Goal: Task Accomplishment & Management: Manage account settings

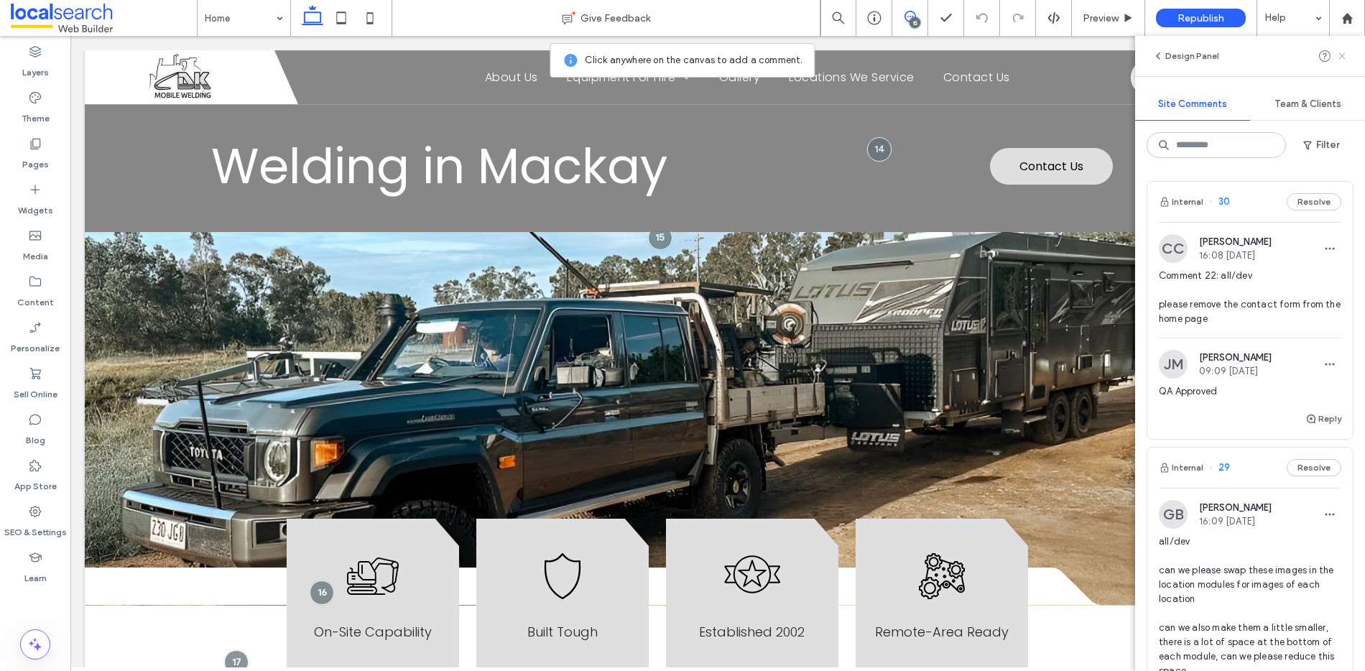
click at [1343, 52] on icon at bounding box center [1341, 55] width 11 height 11
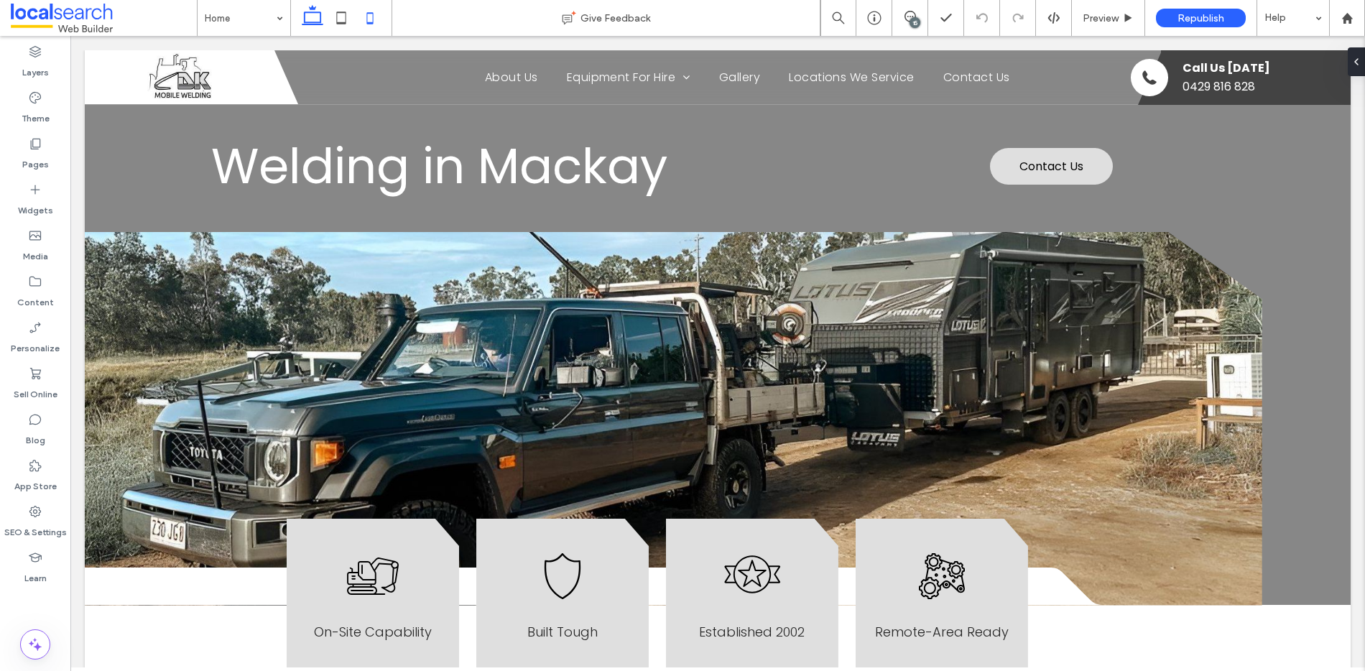
click at [370, 20] on icon at bounding box center [370, 18] width 29 height 29
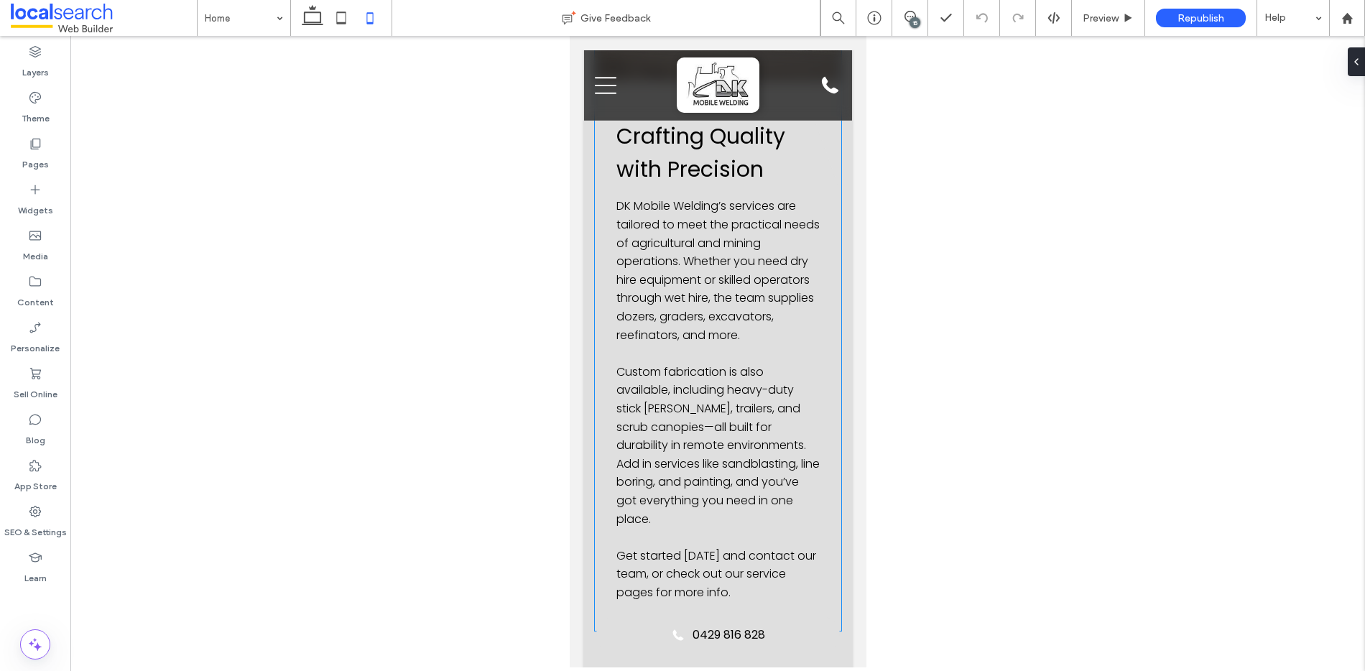
scroll to position [2906, 0]
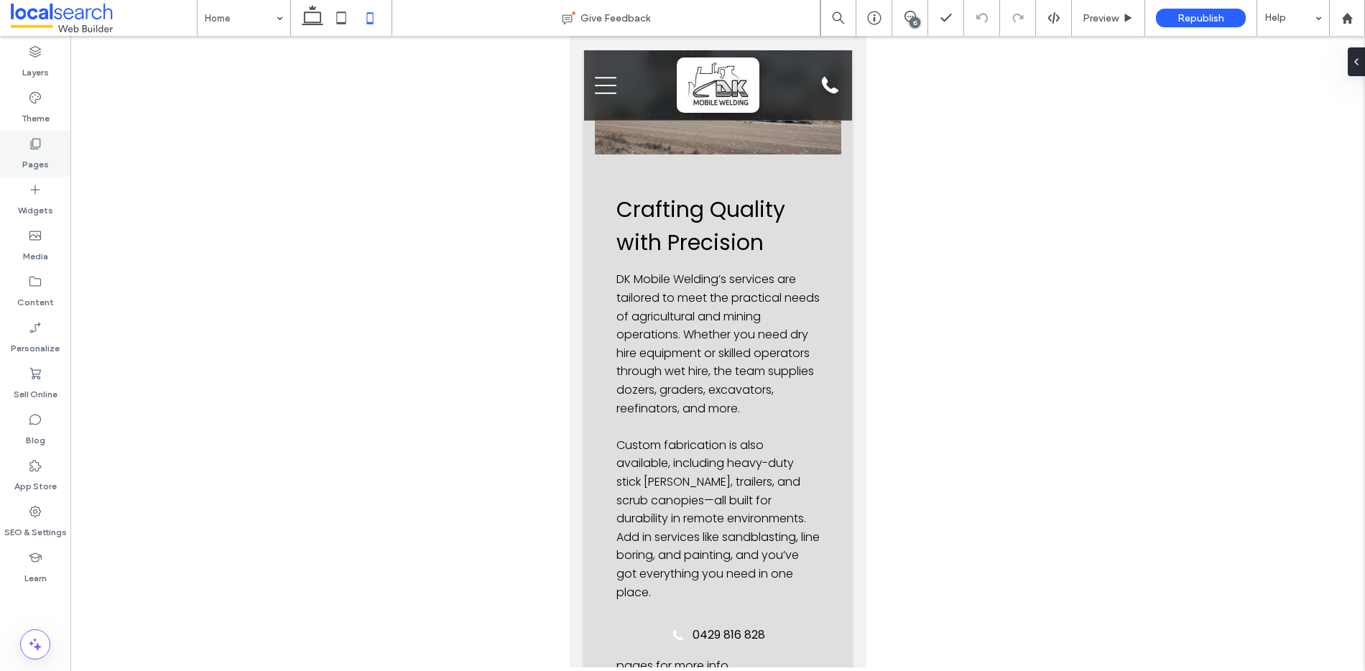
click at [39, 155] on label "Pages" at bounding box center [35, 161] width 27 height 20
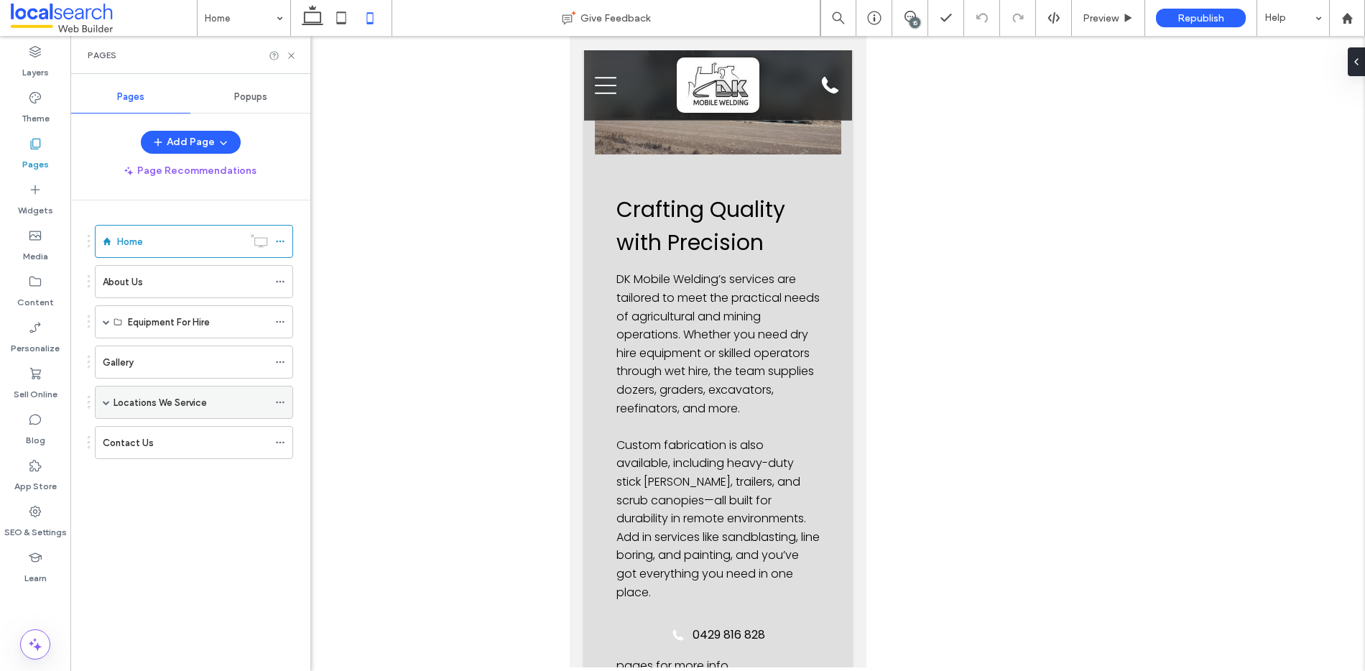
click at [143, 402] on label "Locations We Service" at bounding box center [160, 402] width 93 height 25
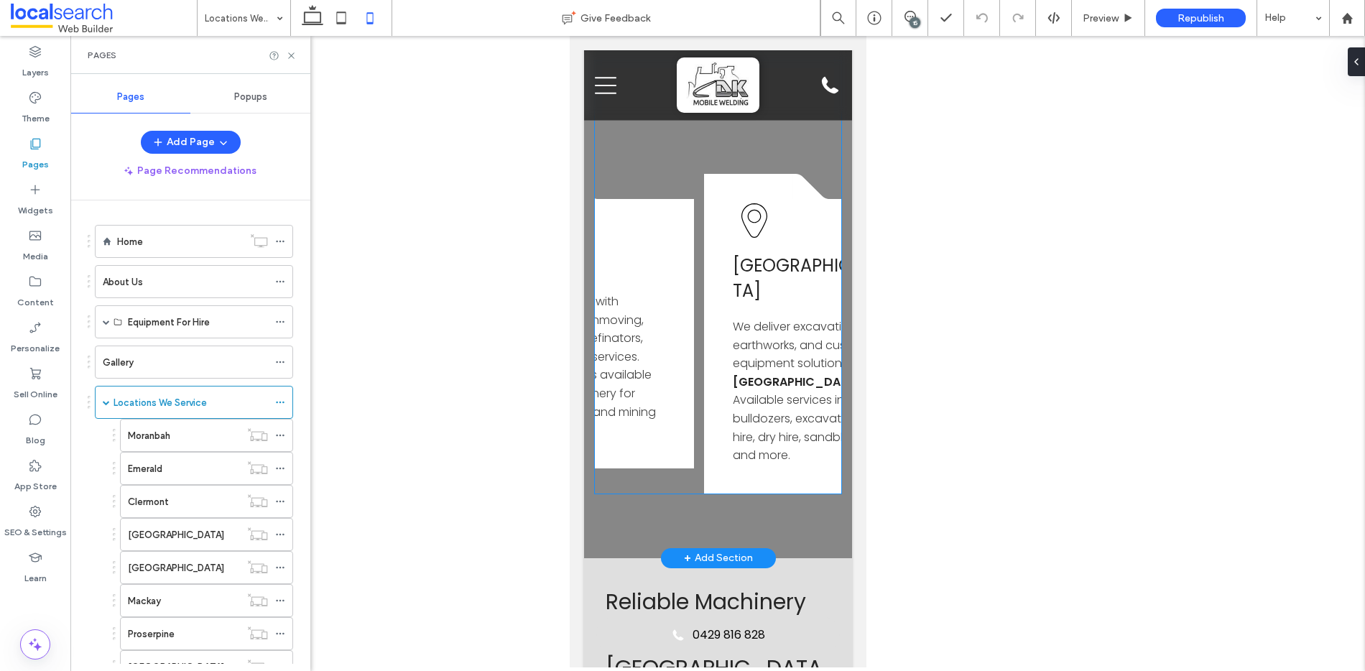
scroll to position [0, 1533]
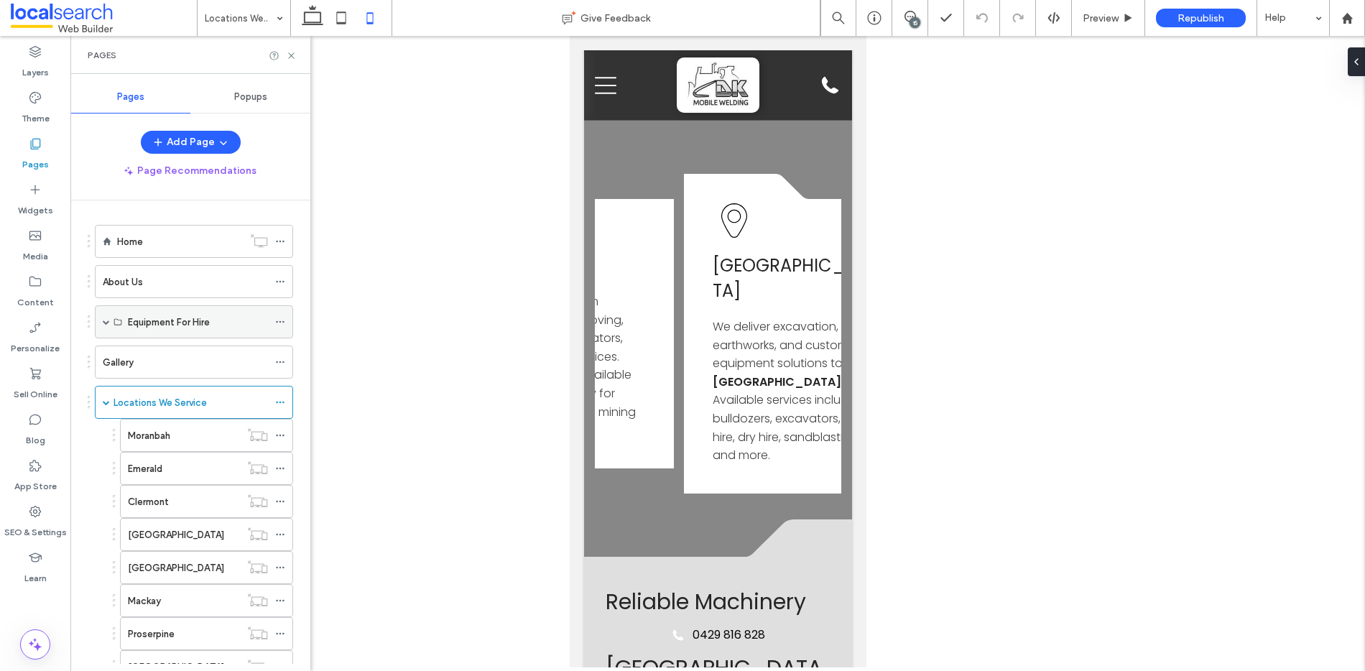
click at [108, 321] on span at bounding box center [106, 321] width 7 height 7
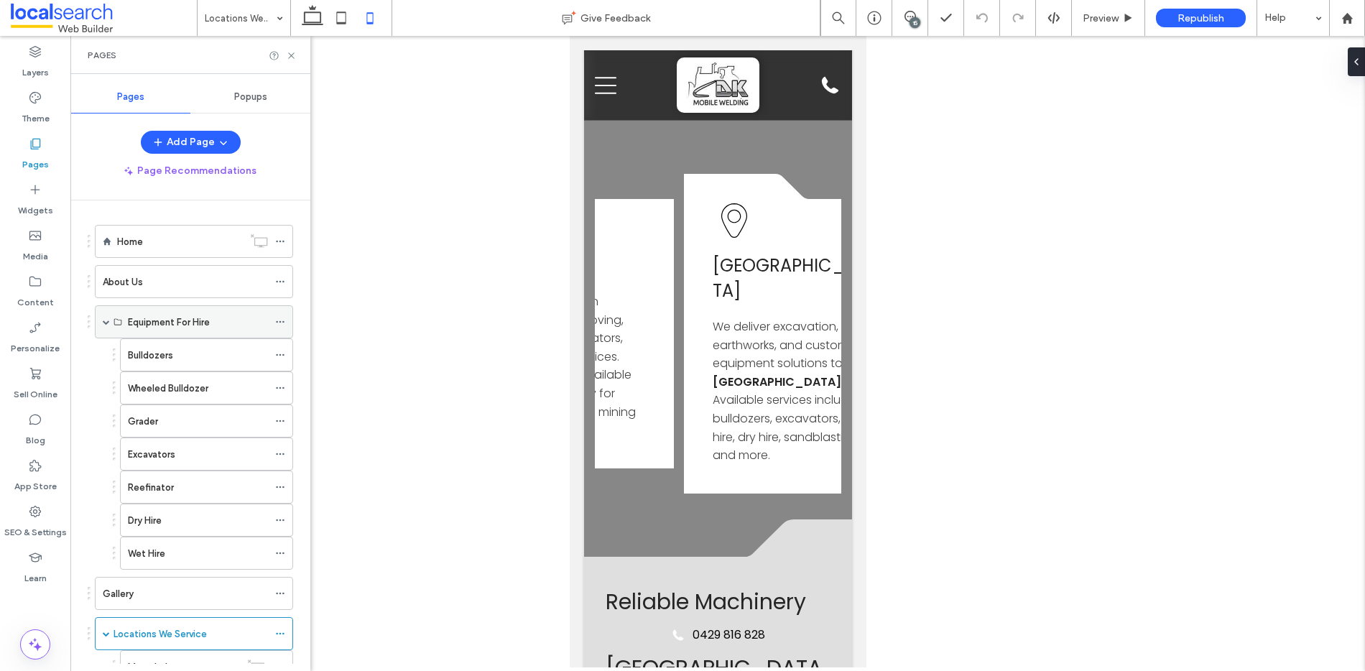
click at [184, 323] on label "Equipment For Hire" at bounding box center [169, 322] width 82 height 25
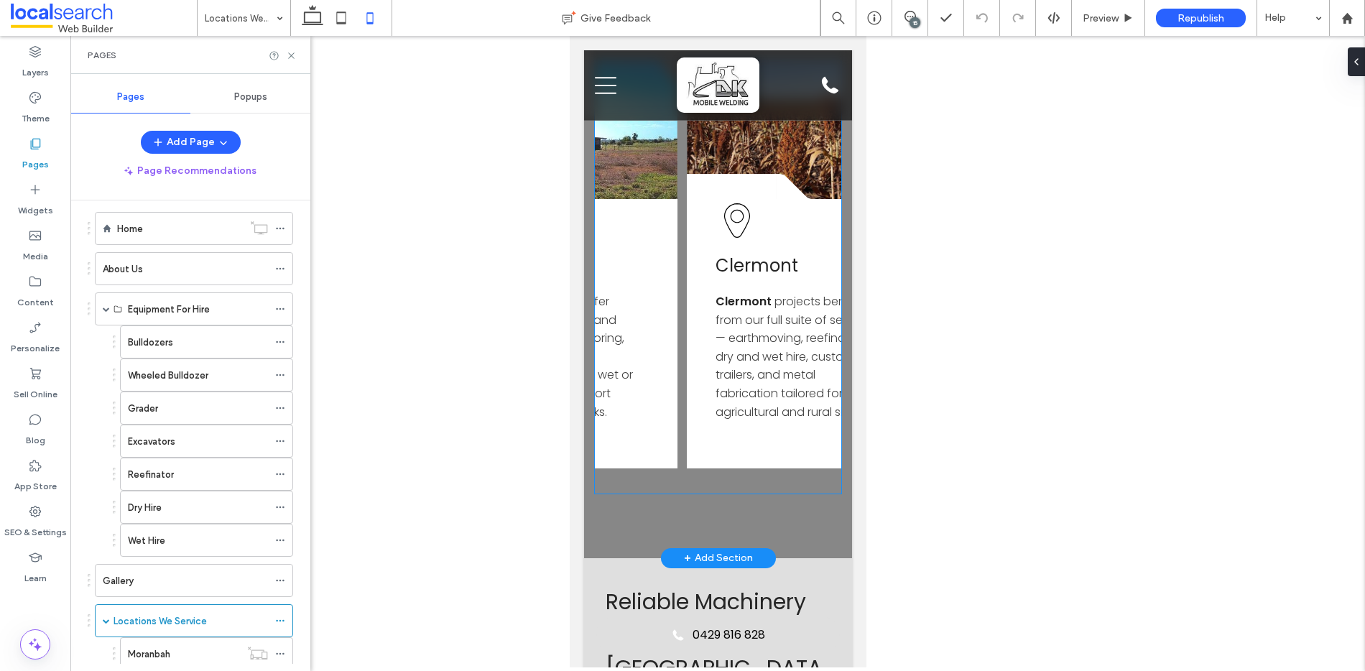
scroll to position [0, 0]
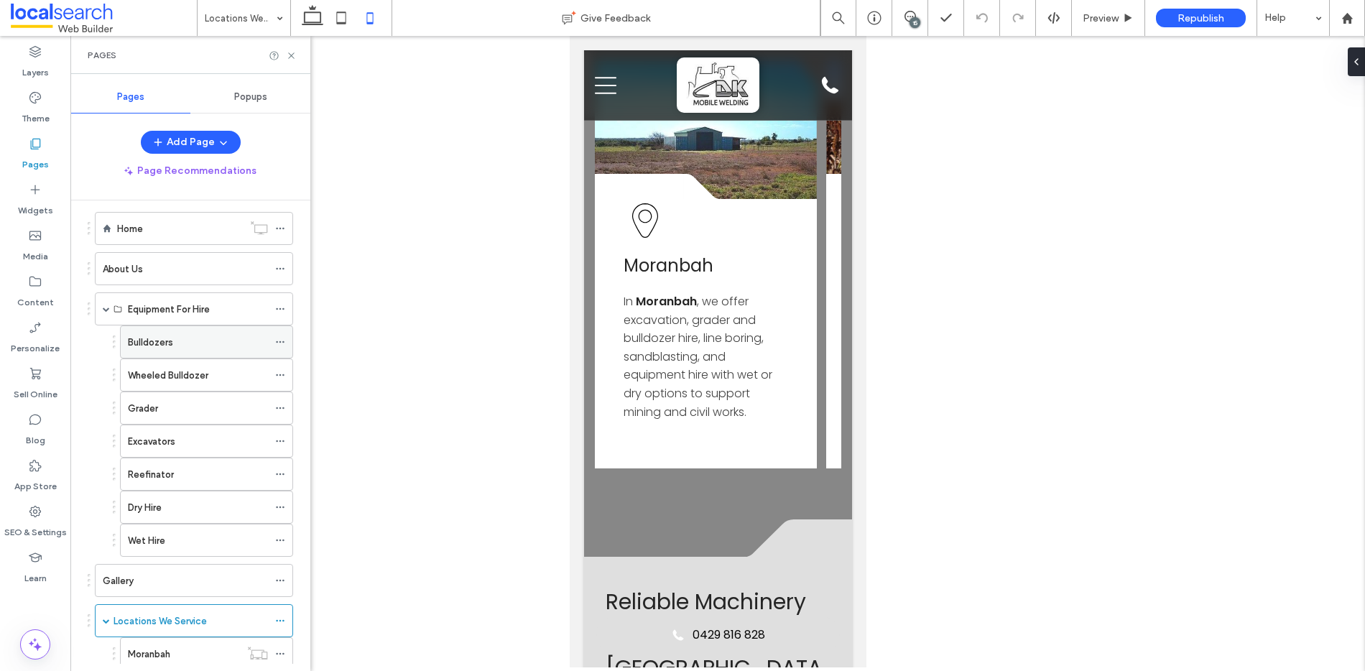
click at [172, 340] on label "Bulldozers" at bounding box center [150, 342] width 45 height 25
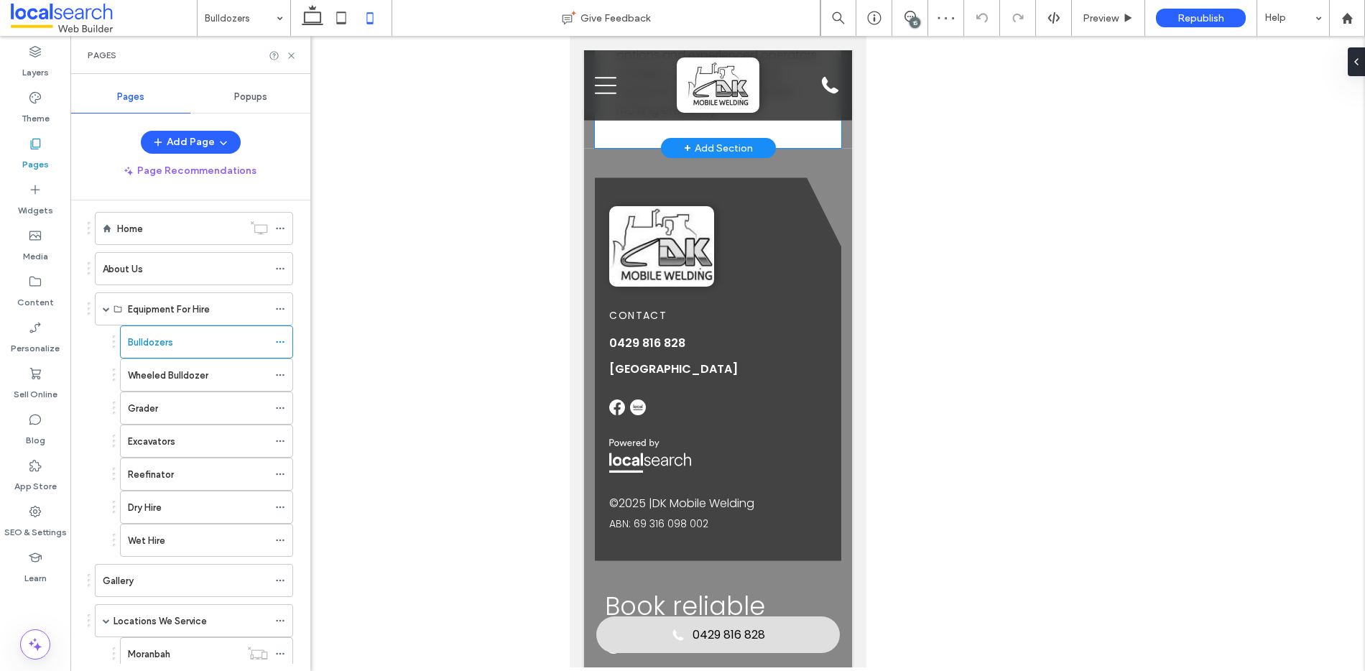
scroll to position [3502, 0]
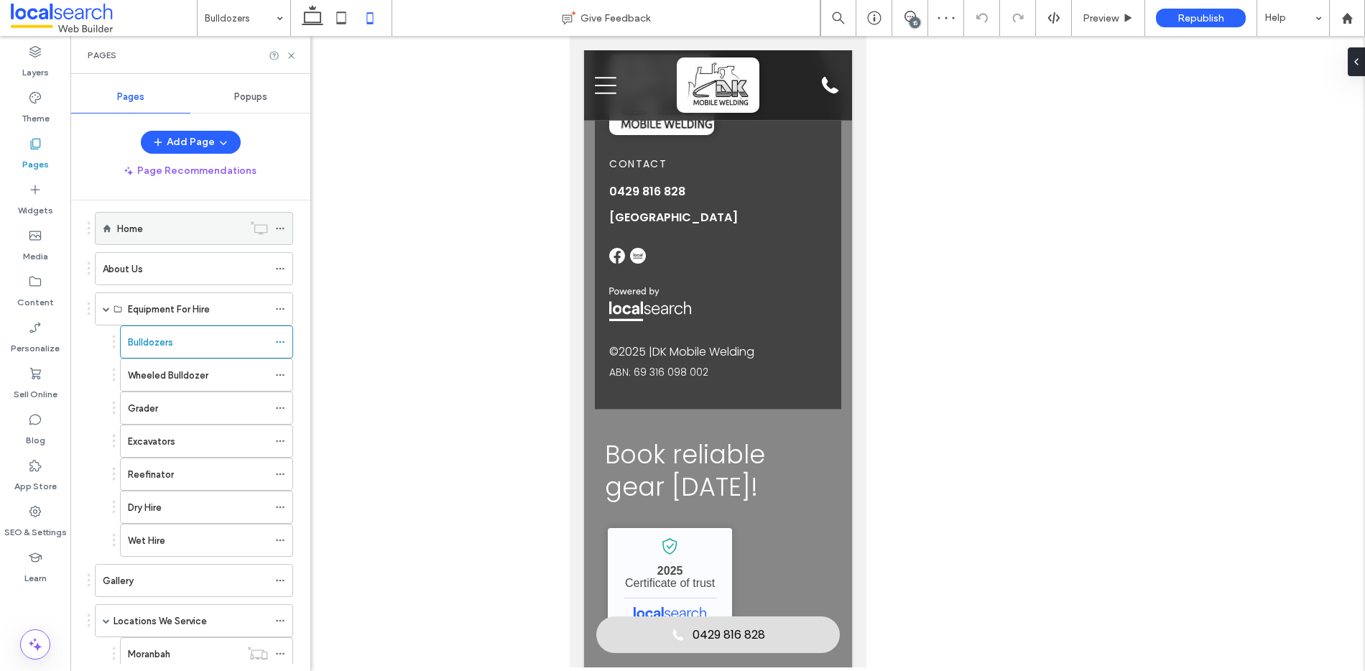
click at [144, 226] on div "Home" at bounding box center [180, 228] width 126 height 15
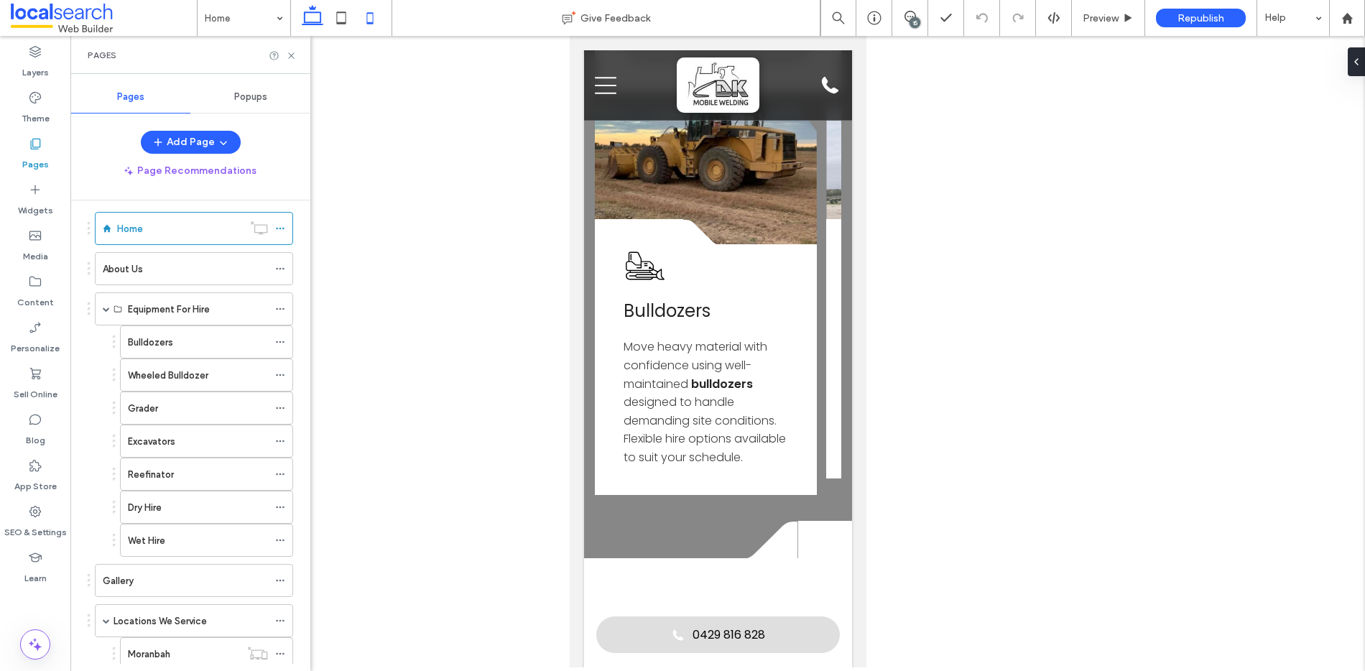
click at [313, 15] on icon at bounding box center [312, 18] width 29 height 29
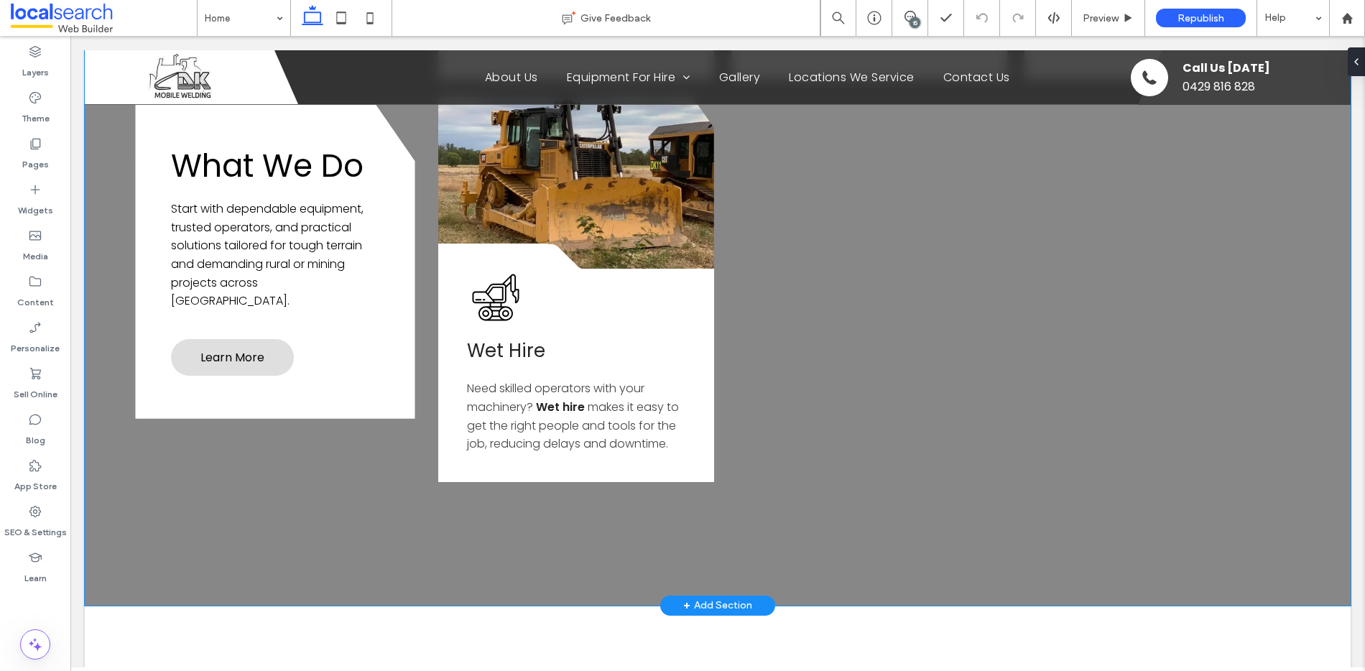
scroll to position [2507, 0]
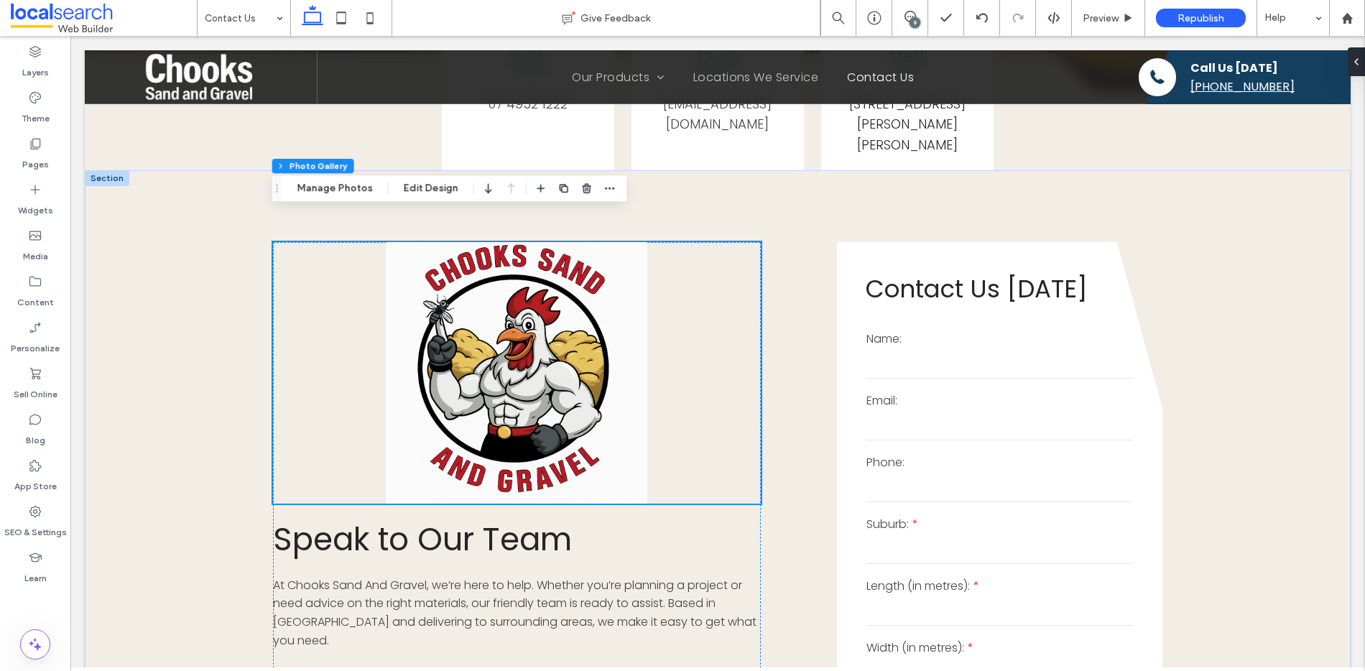
scroll to position [367, 0]
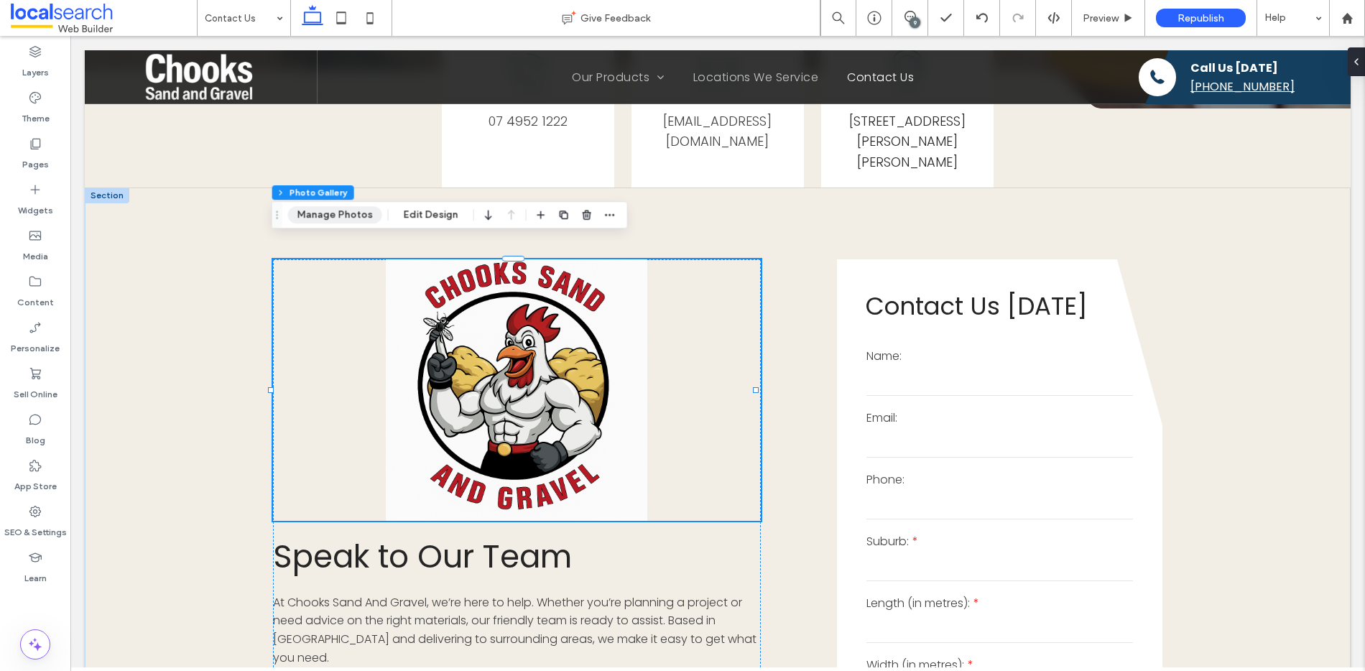
click at [352, 213] on button "Manage Photos" at bounding box center [335, 214] width 94 height 17
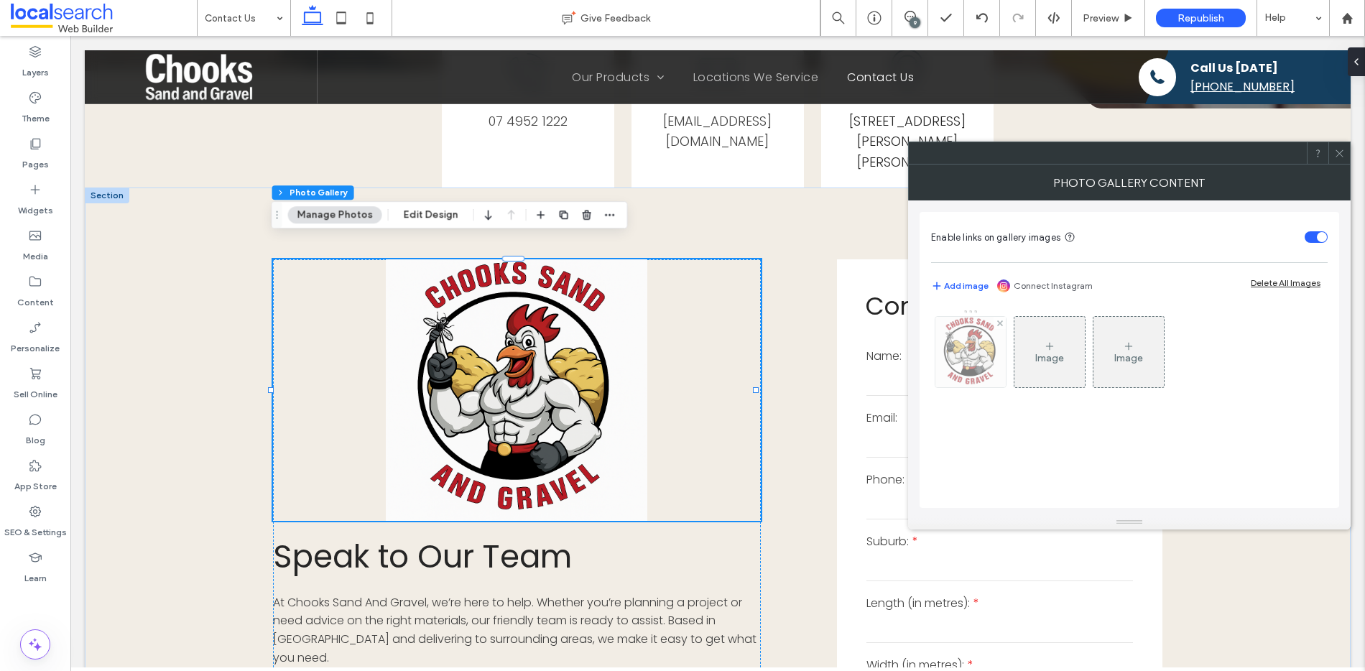
click at [982, 367] on img at bounding box center [970, 352] width 70 height 70
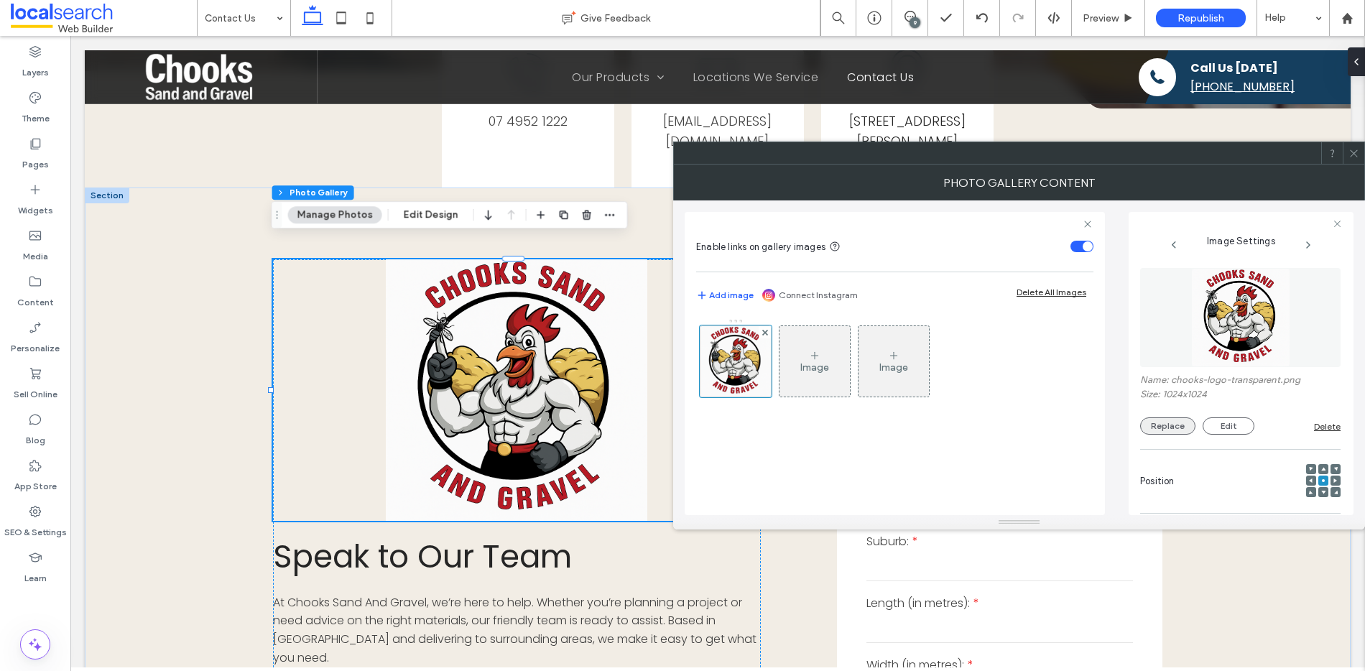
click at [1167, 425] on button "Replace" at bounding box center [1167, 425] width 55 height 17
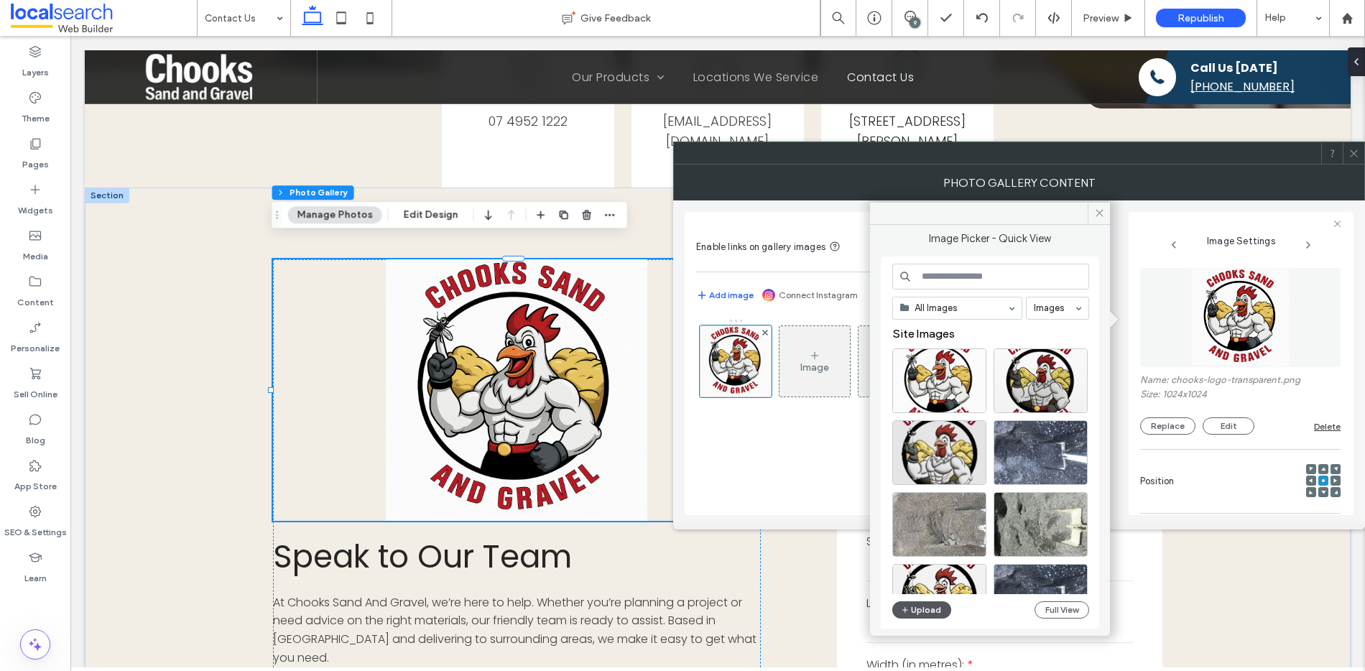
click at [915, 613] on button "Upload" at bounding box center [921, 609] width 59 height 17
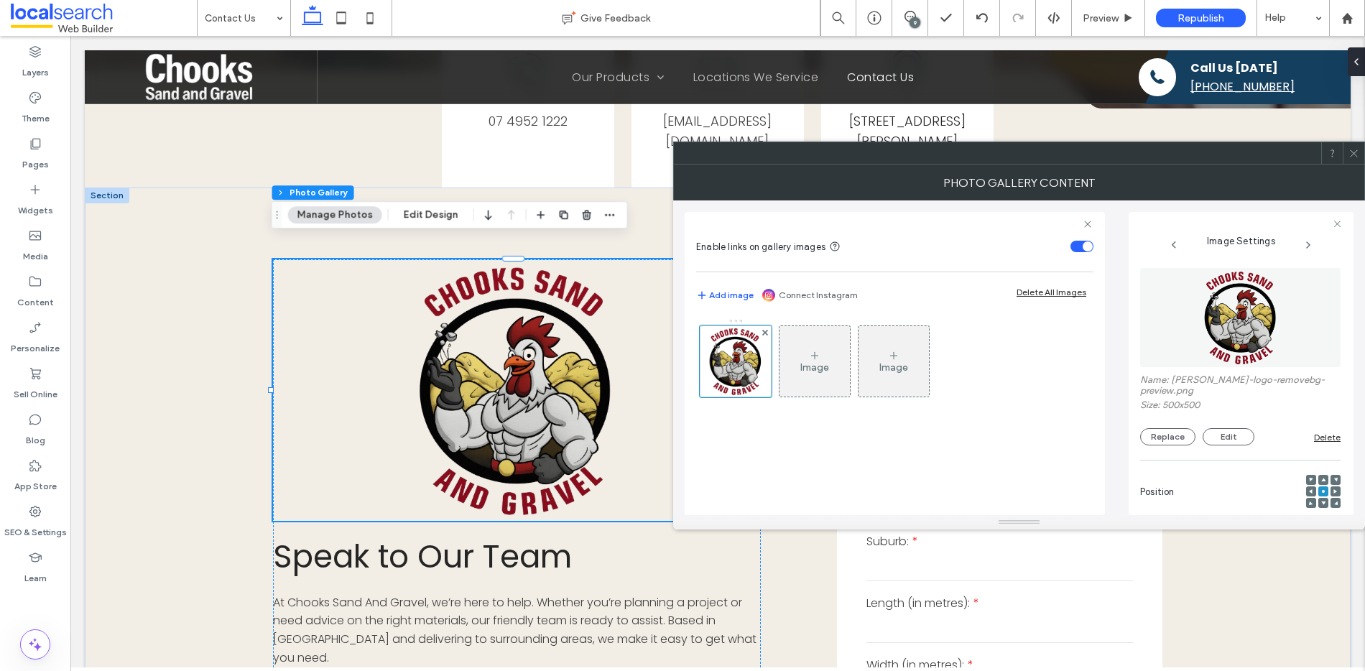
click at [1353, 160] on span at bounding box center [1353, 153] width 11 height 22
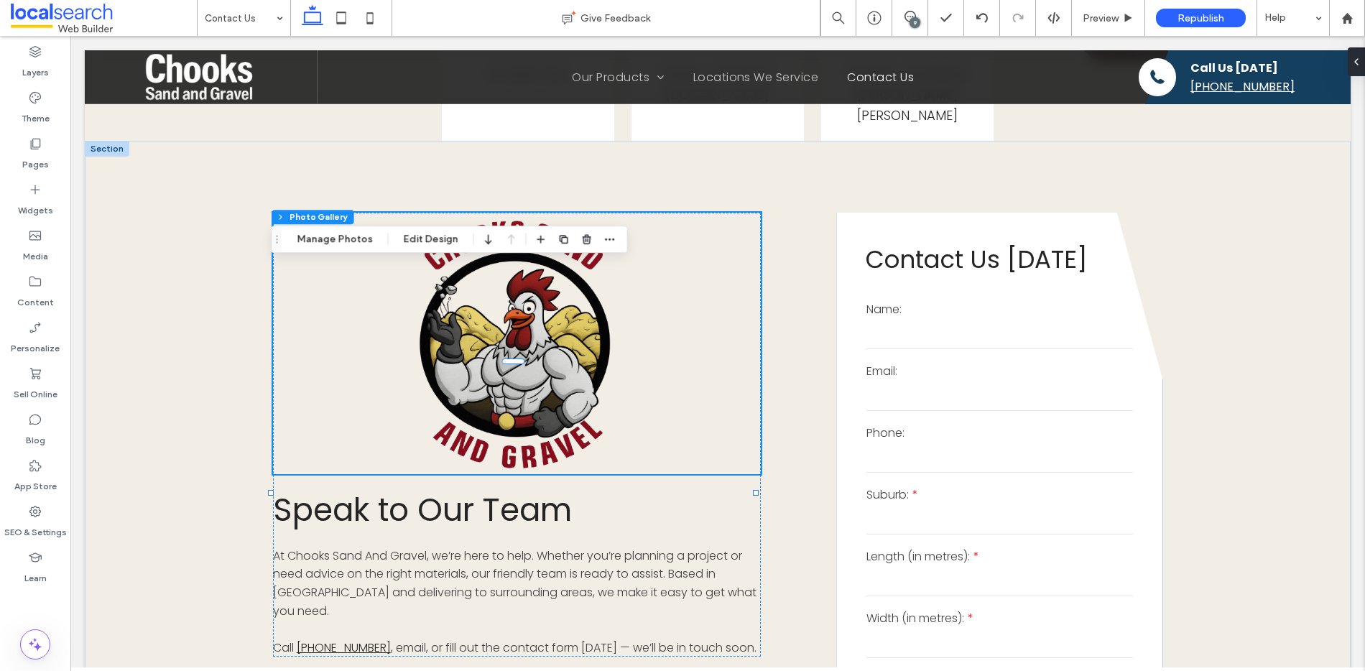
scroll to position [343, 0]
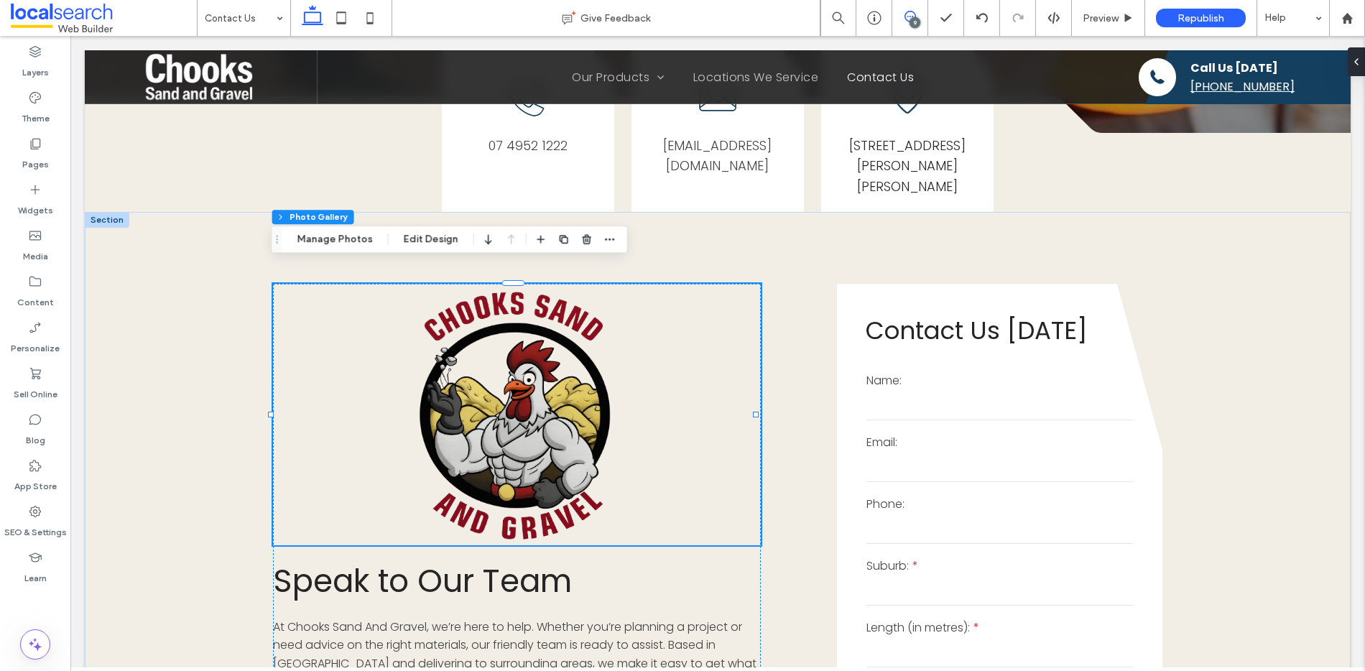
click at [915, 16] on use at bounding box center [909, 16] width 11 height 11
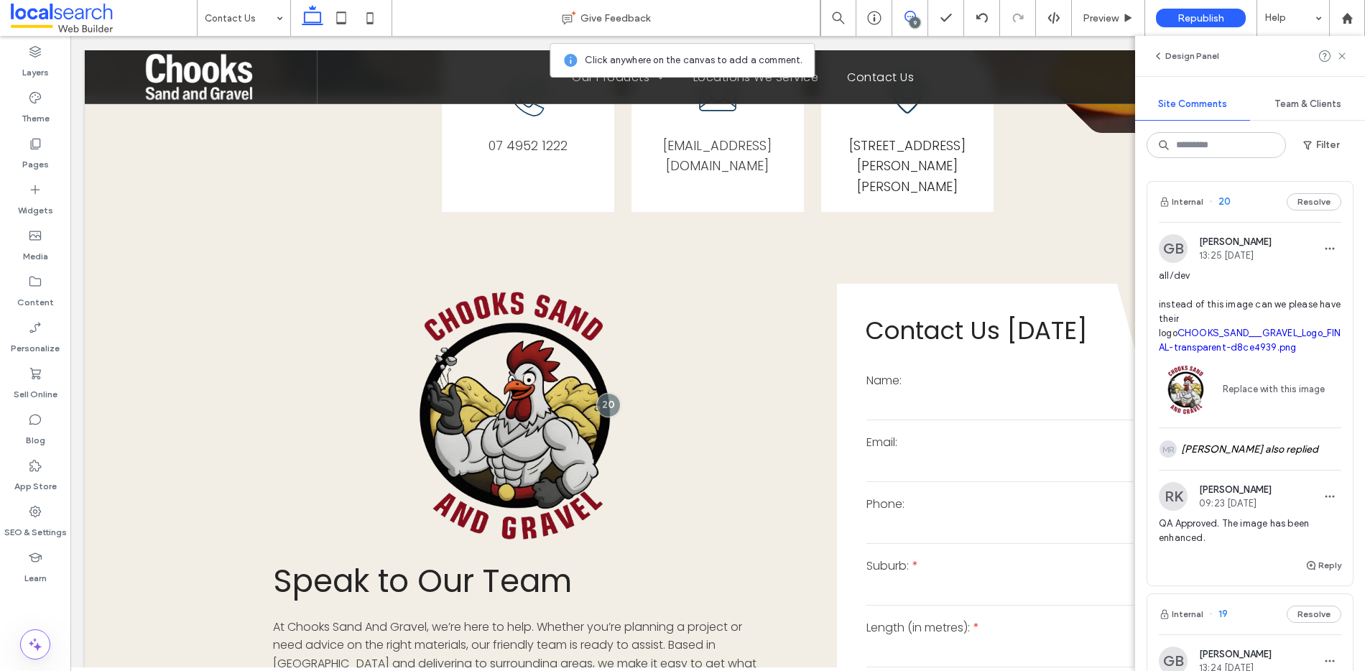
click at [1234, 388] on link "Replace with this image" at bounding box center [1269, 389] width 112 height 14
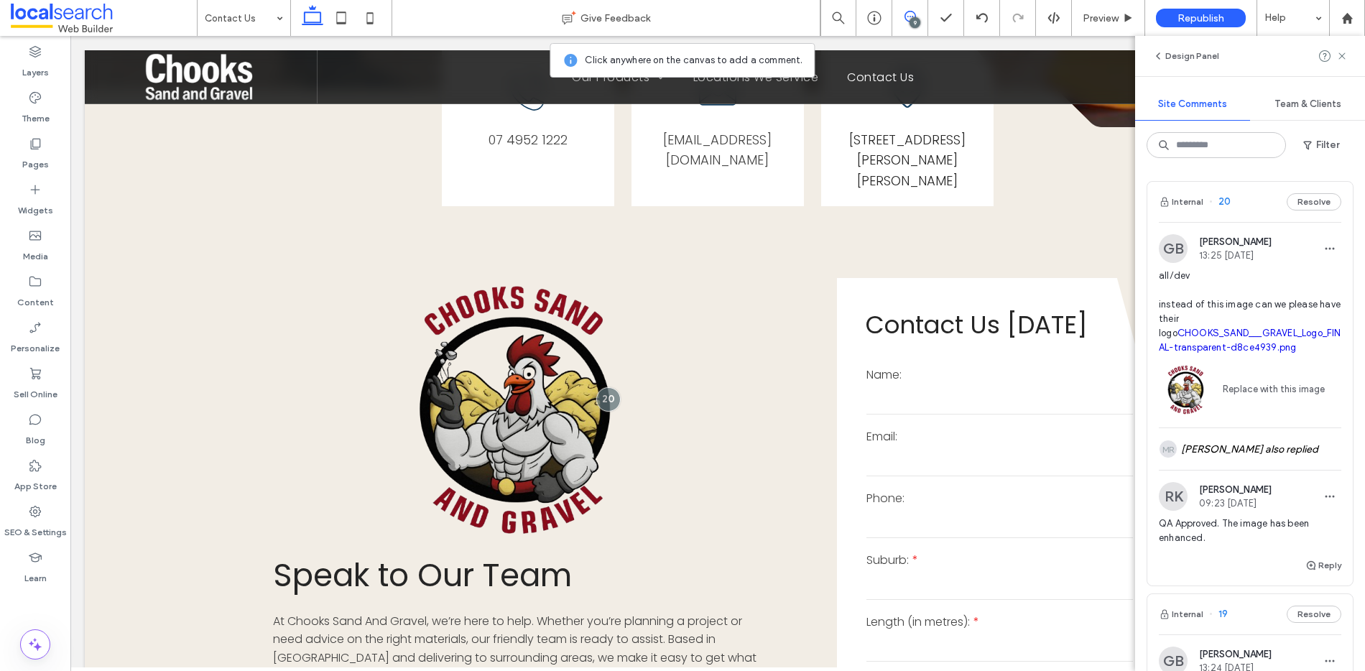
scroll to position [349, 0]
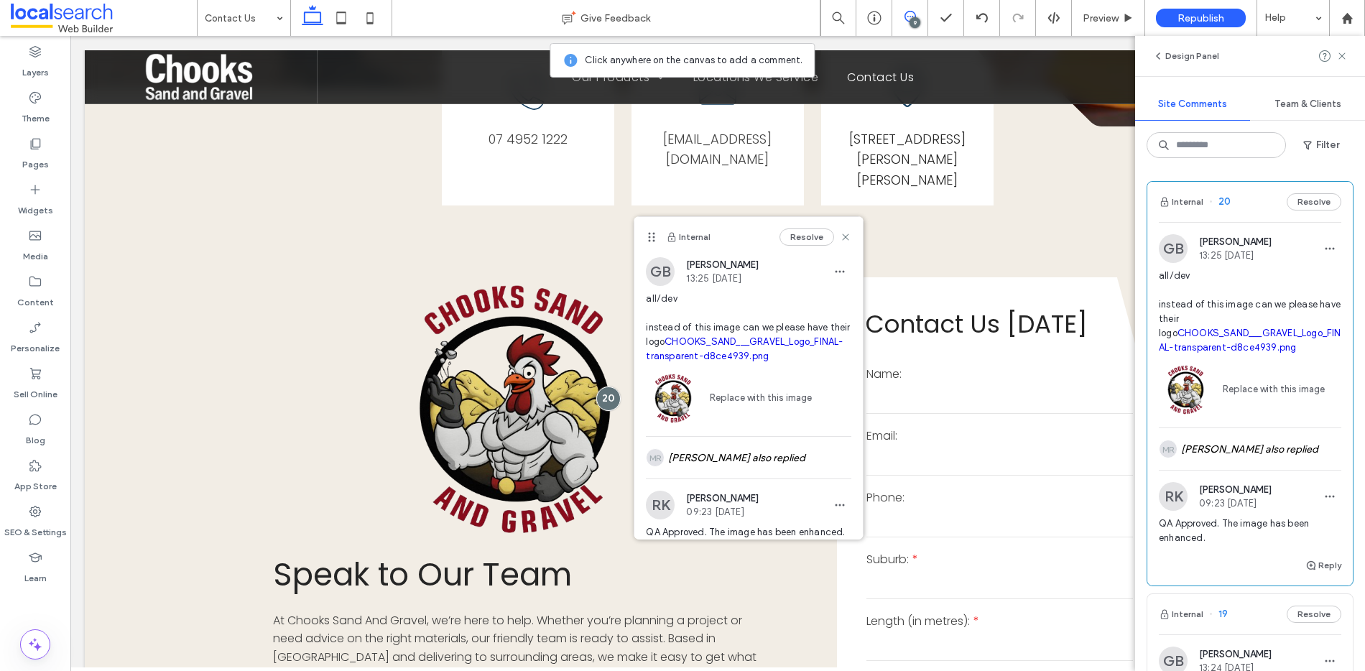
click at [1237, 343] on link "CHOOKS_SAND___GRAVEL_Logo_FINAL-transparent-d8ce4939.png" at bounding box center [1250, 340] width 182 height 25
click at [843, 236] on use at bounding box center [846, 236] width 6 height 6
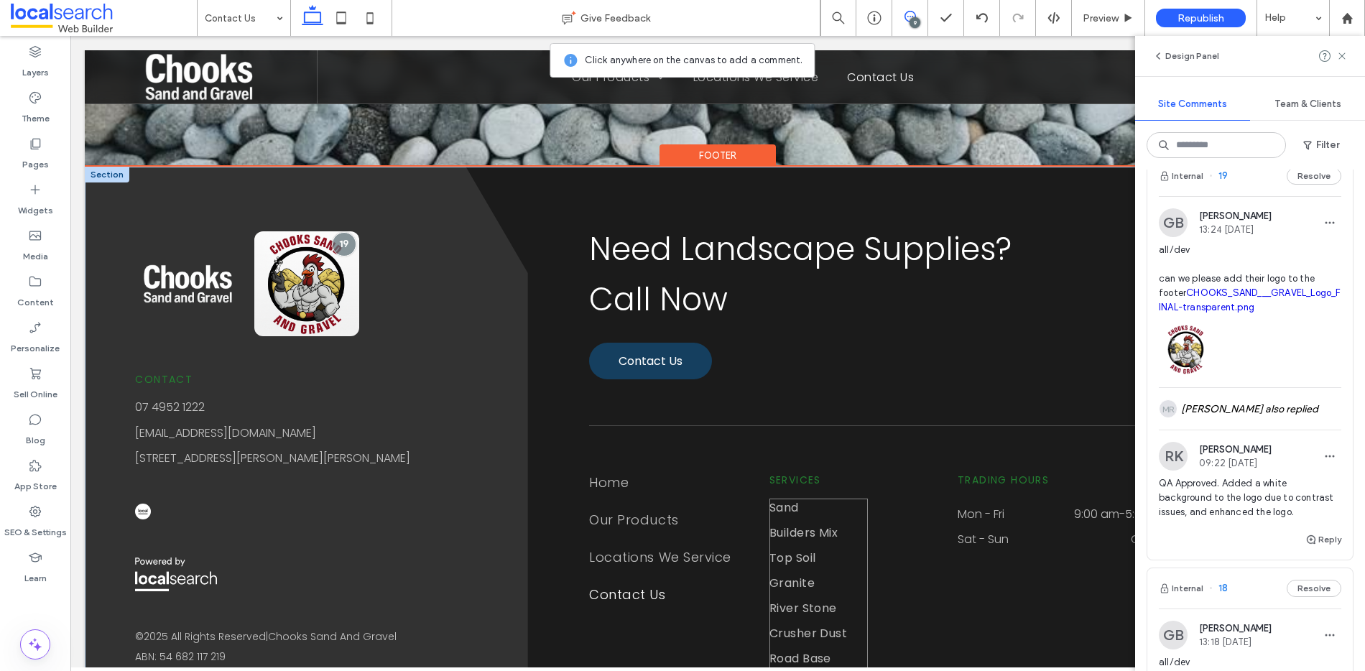
scroll to position [2333, 0]
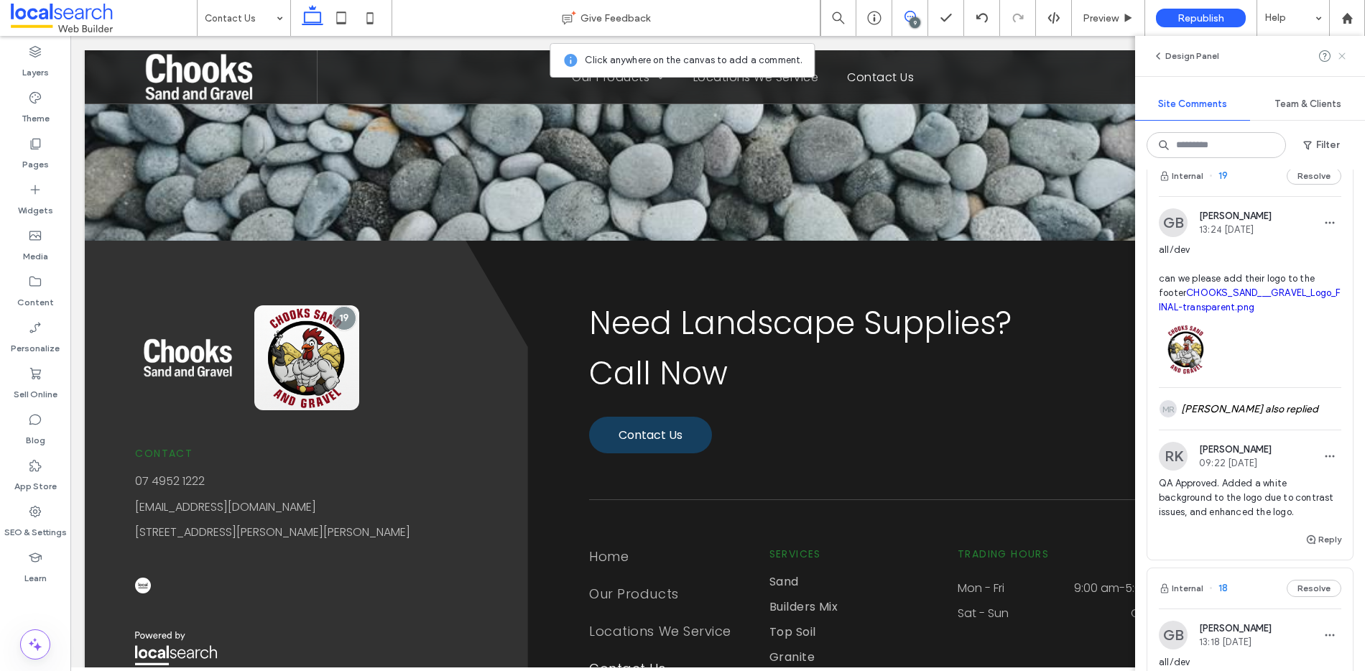
click at [1343, 61] on icon at bounding box center [1341, 55] width 11 height 11
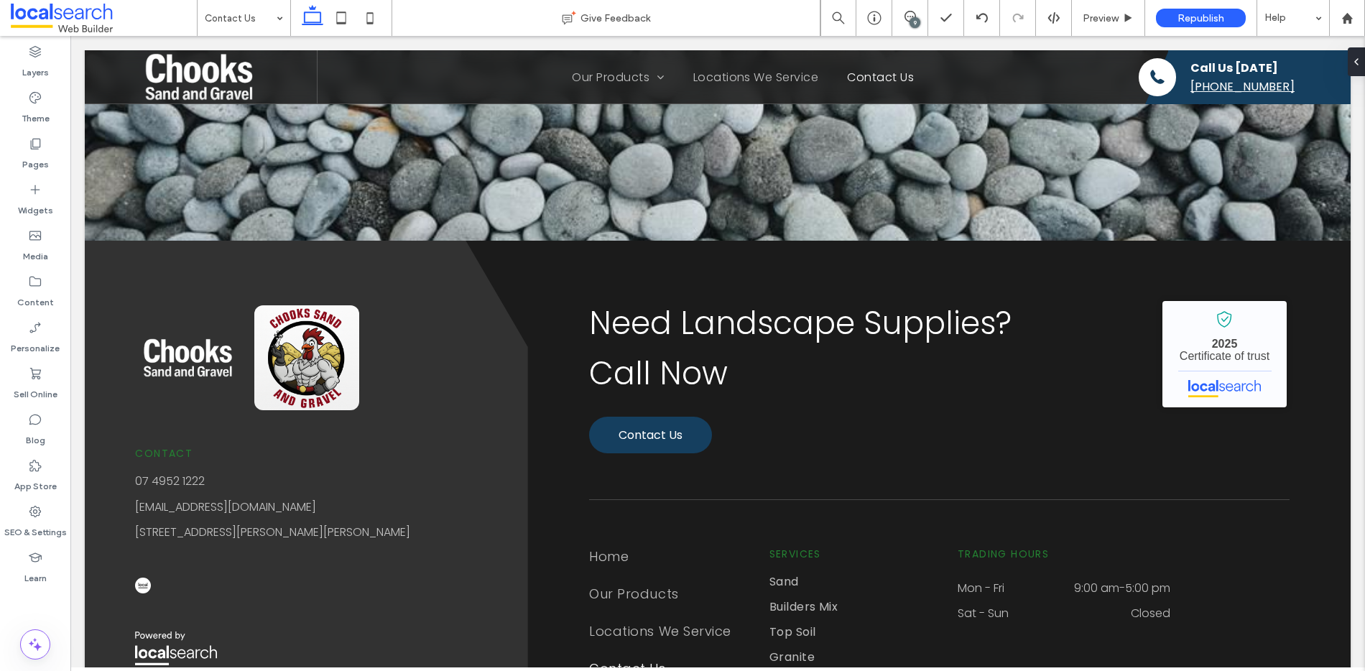
scroll to position [0, 0]
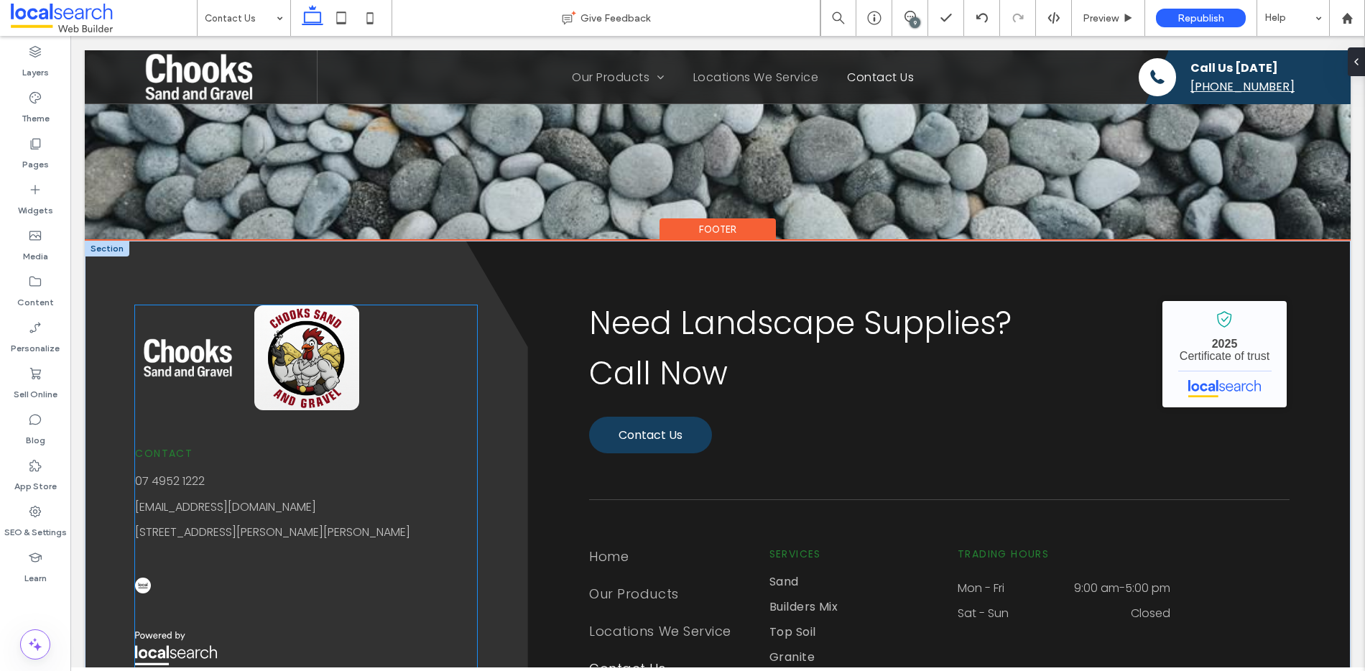
click at [310, 351] on img at bounding box center [306, 357] width 105 height 105
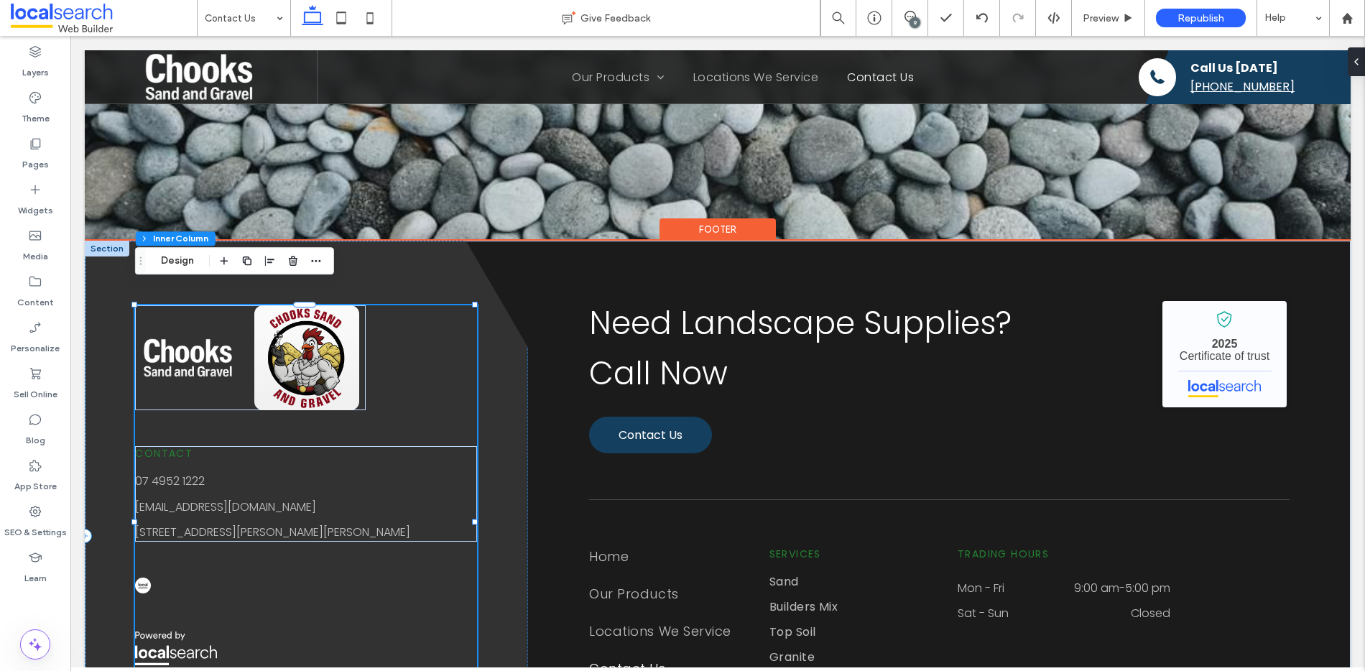
click at [314, 346] on img at bounding box center [306, 357] width 105 height 105
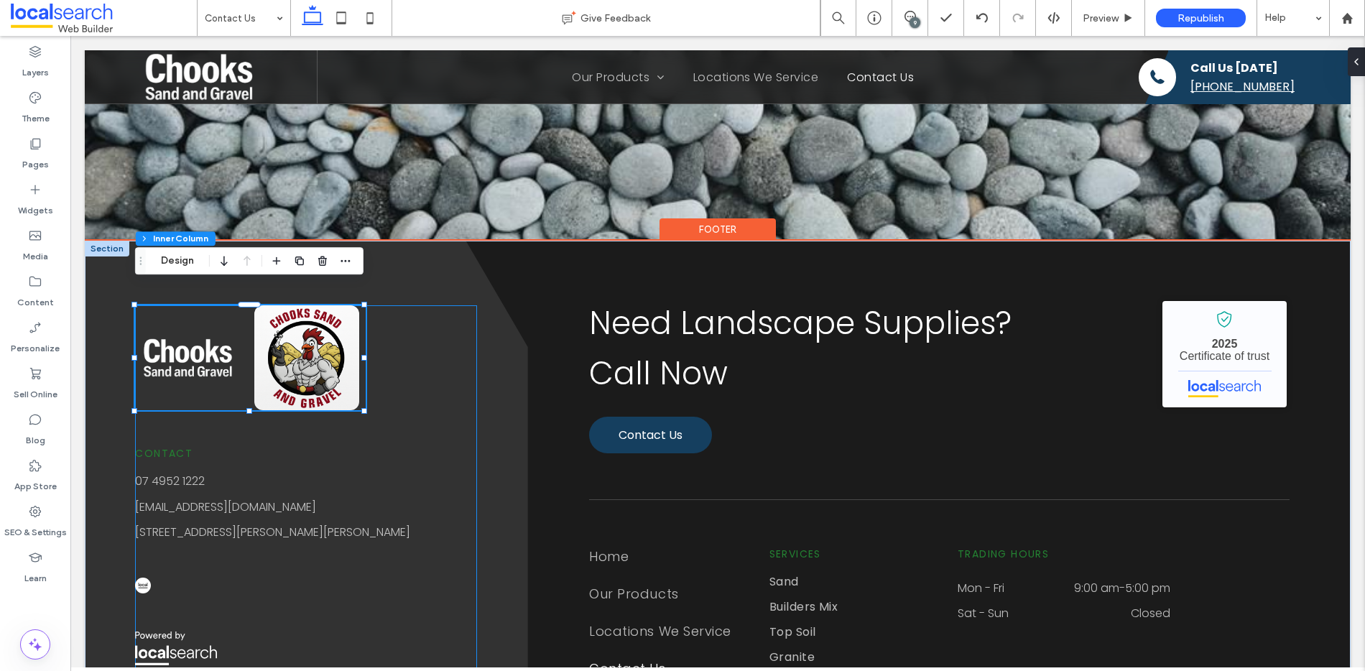
click at [318, 340] on img at bounding box center [306, 357] width 105 height 105
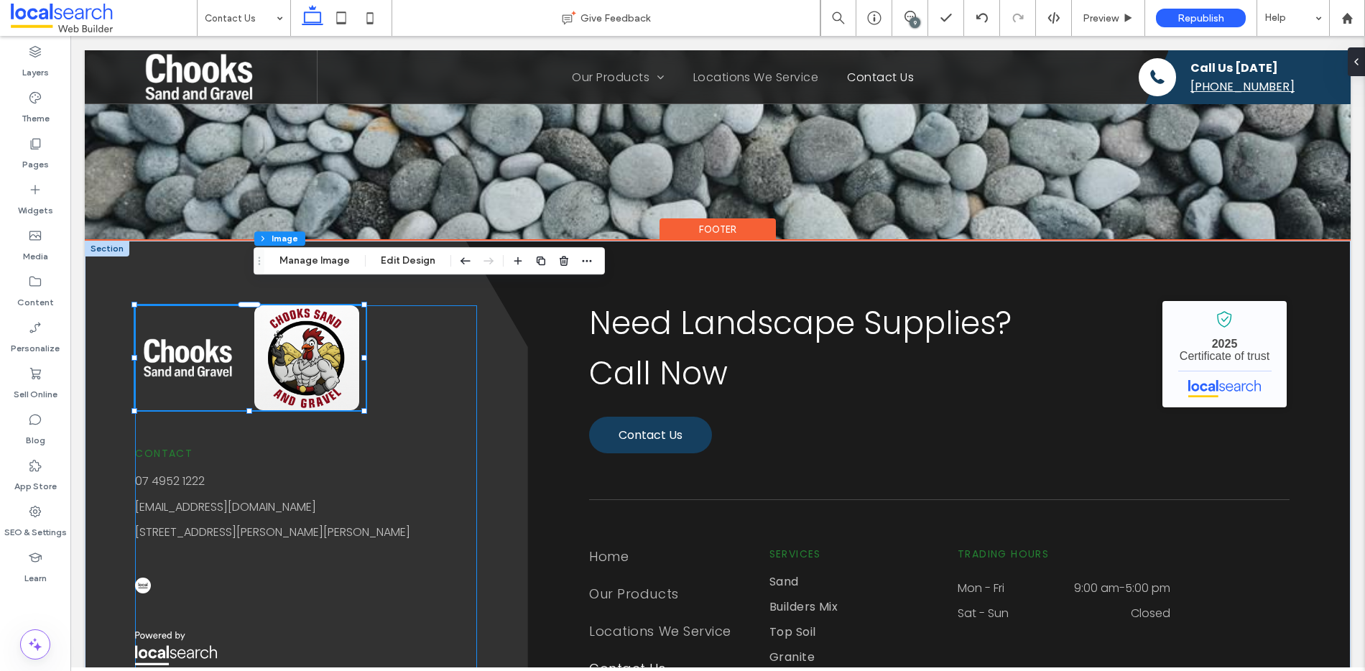
type input "**"
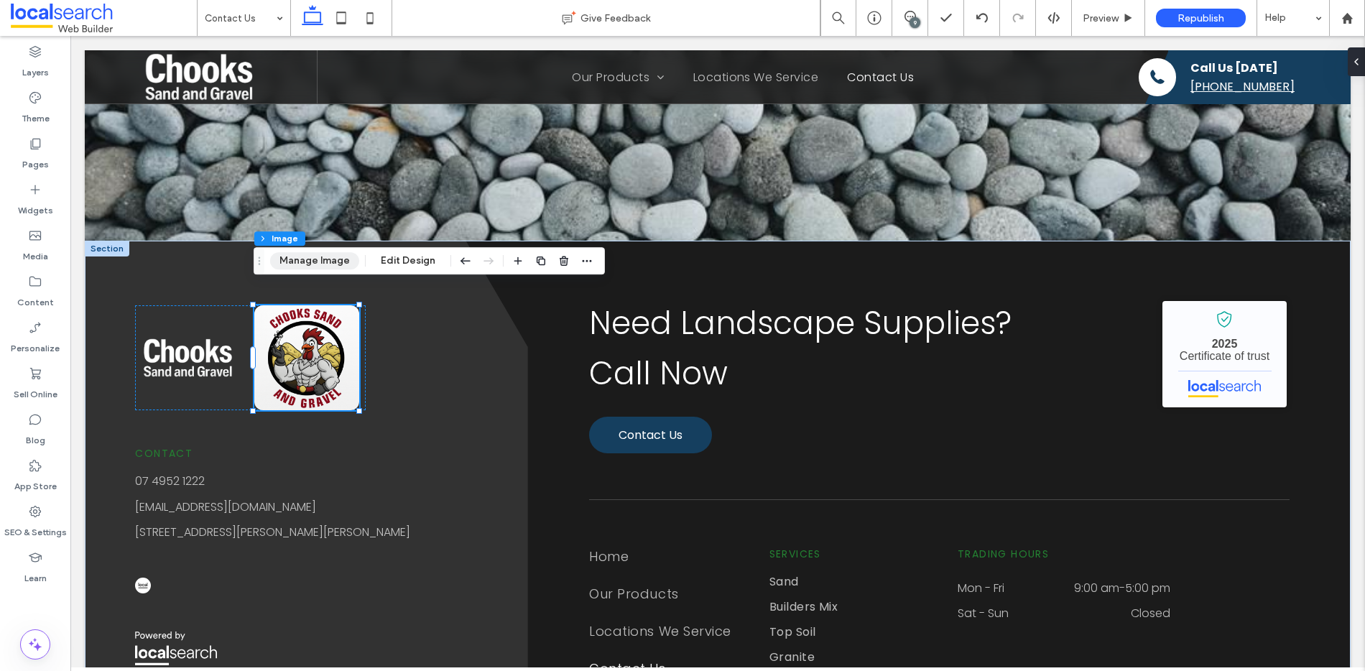
click at [337, 261] on button "Manage Image" at bounding box center [314, 260] width 89 height 17
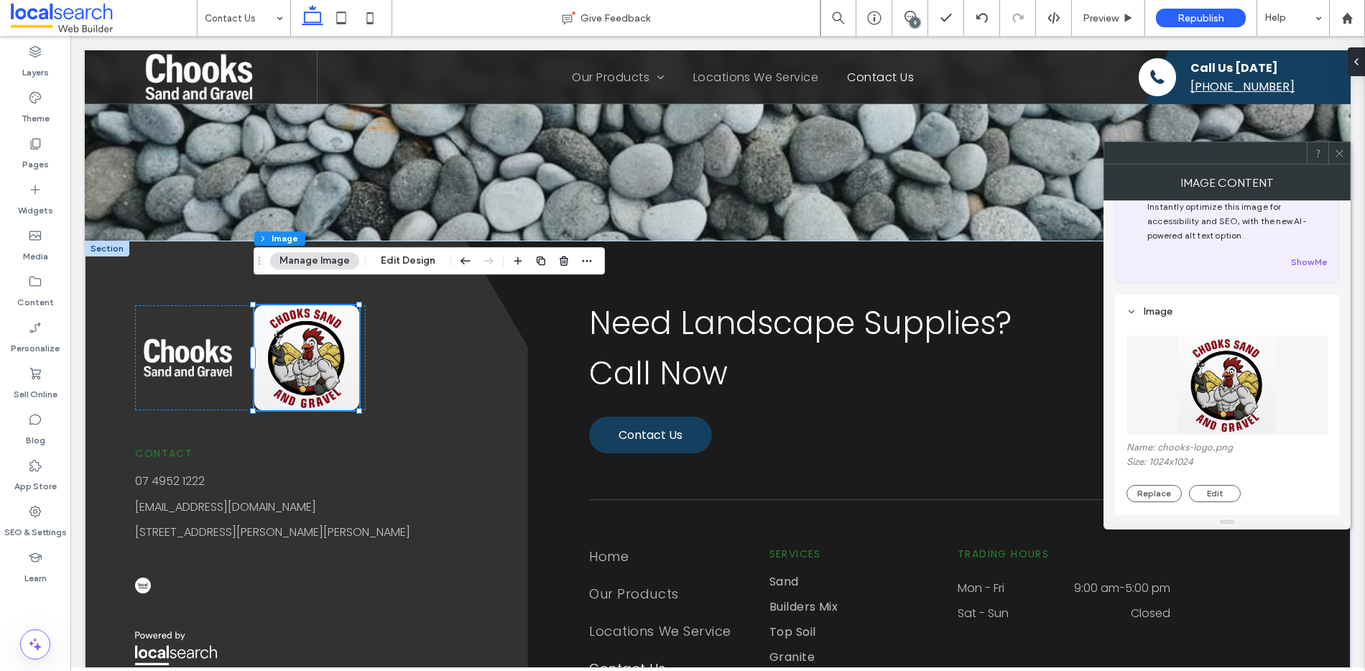
scroll to position [54, 0]
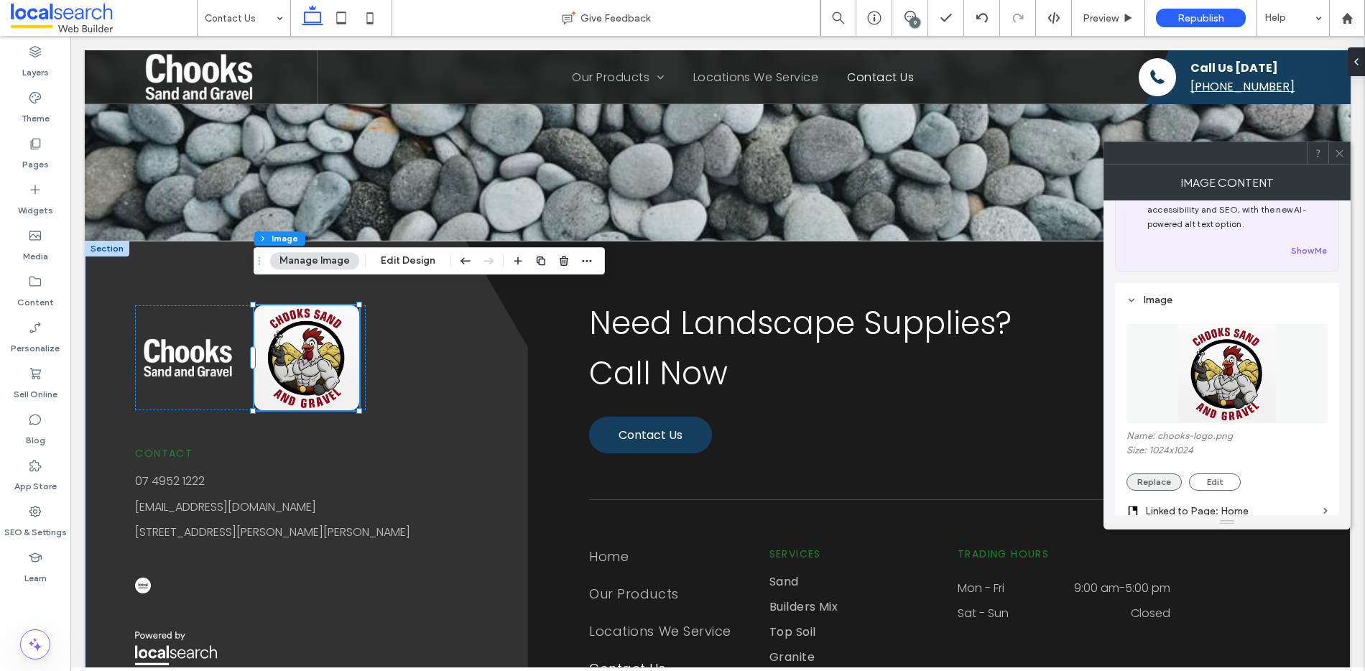
click at [1160, 477] on button "Replace" at bounding box center [1153, 481] width 55 height 17
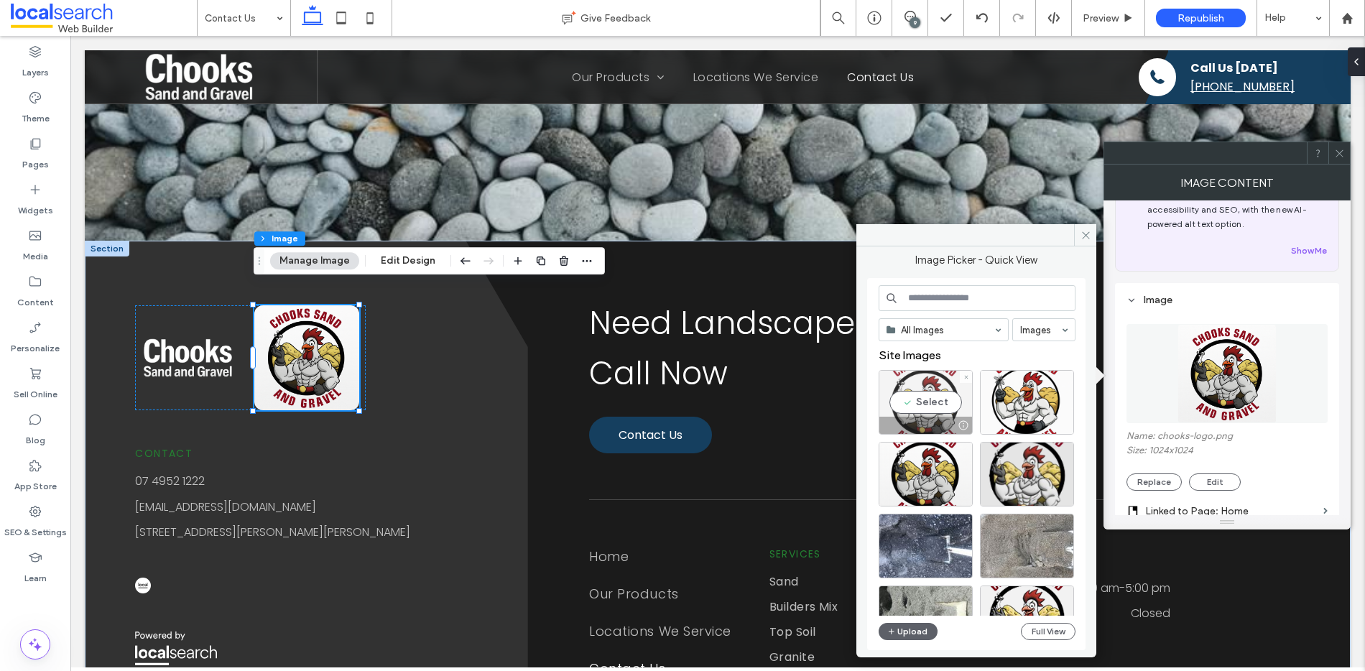
click at [916, 397] on div "Select" at bounding box center [926, 402] width 94 height 65
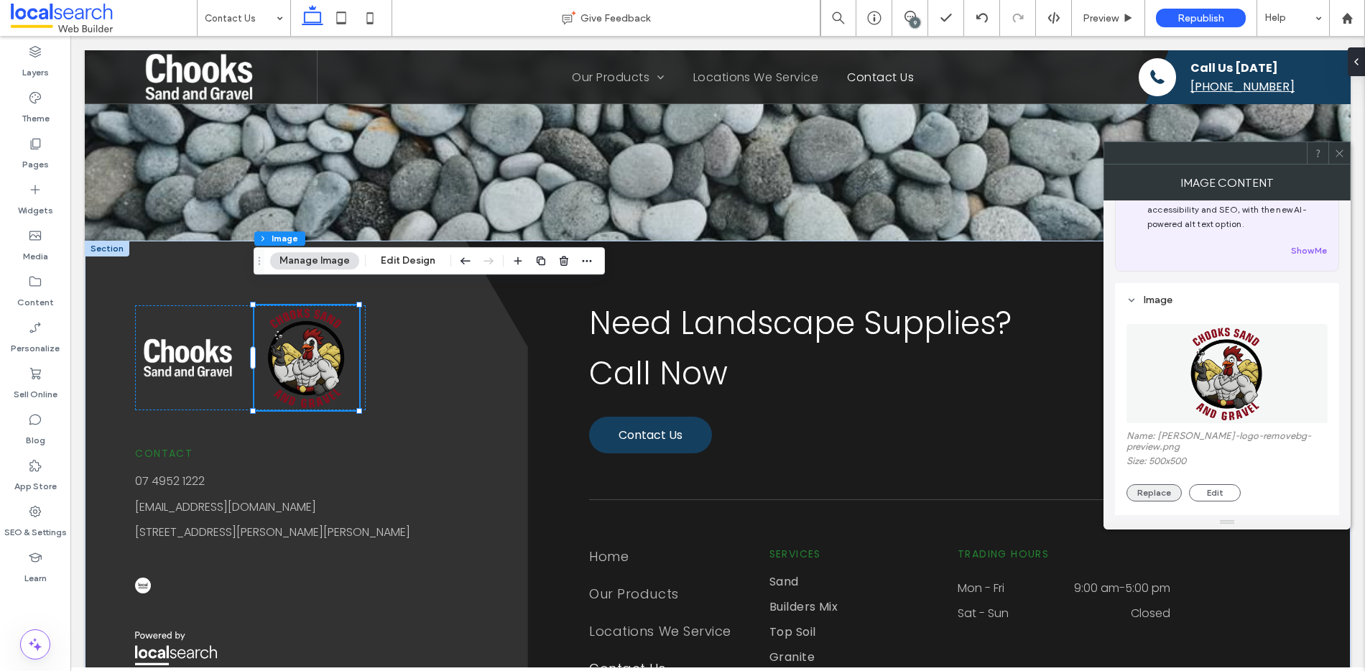
click at [1158, 484] on button "Replace" at bounding box center [1153, 492] width 55 height 17
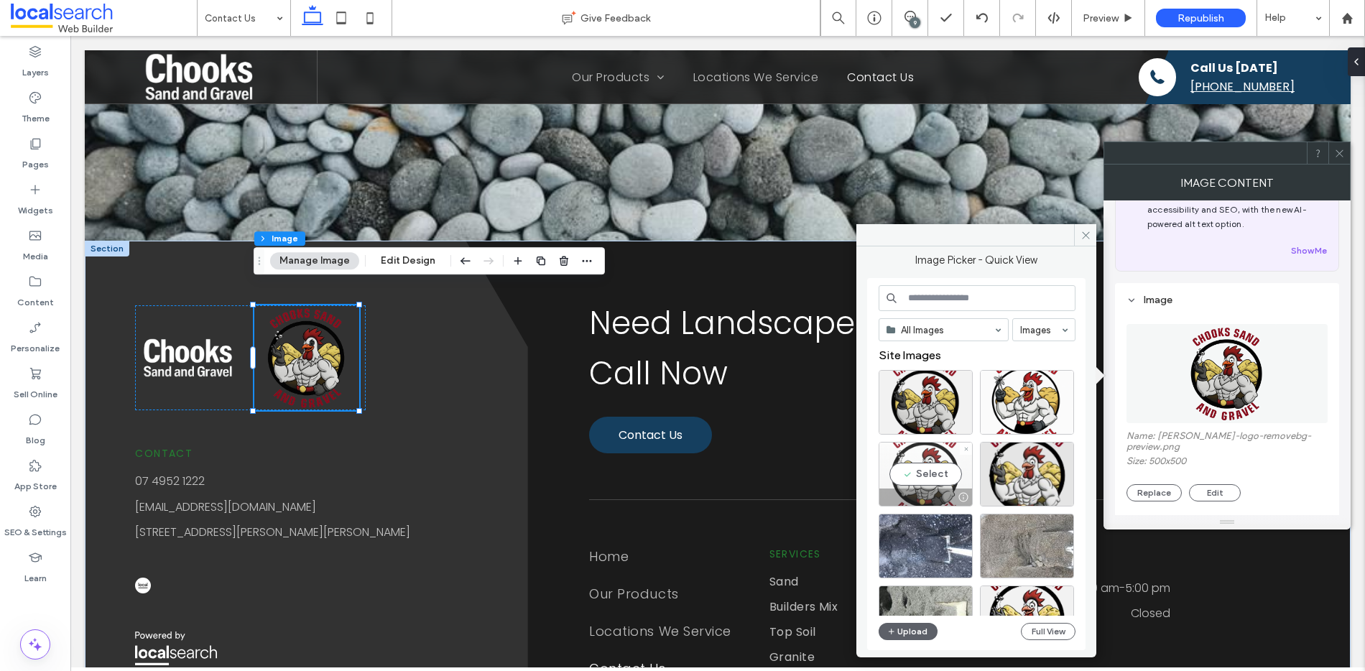
click at [936, 474] on div "Select" at bounding box center [926, 474] width 94 height 65
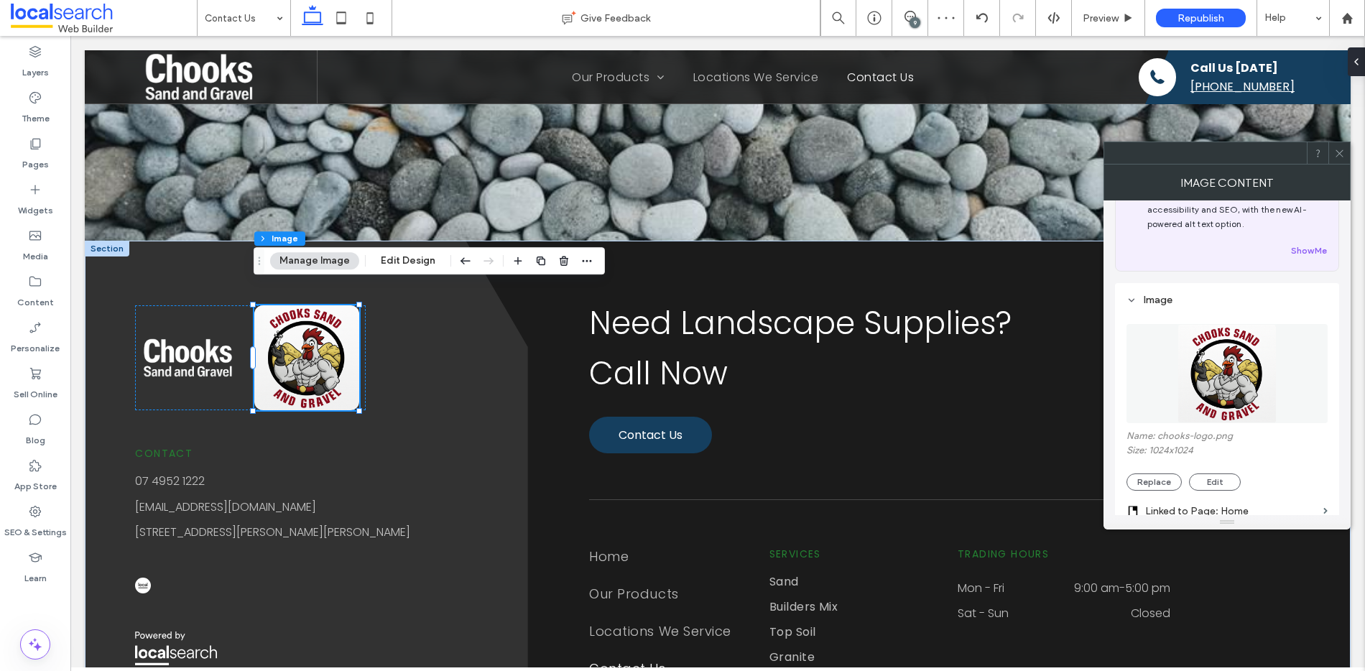
click at [1344, 157] on icon at bounding box center [1339, 153] width 11 height 11
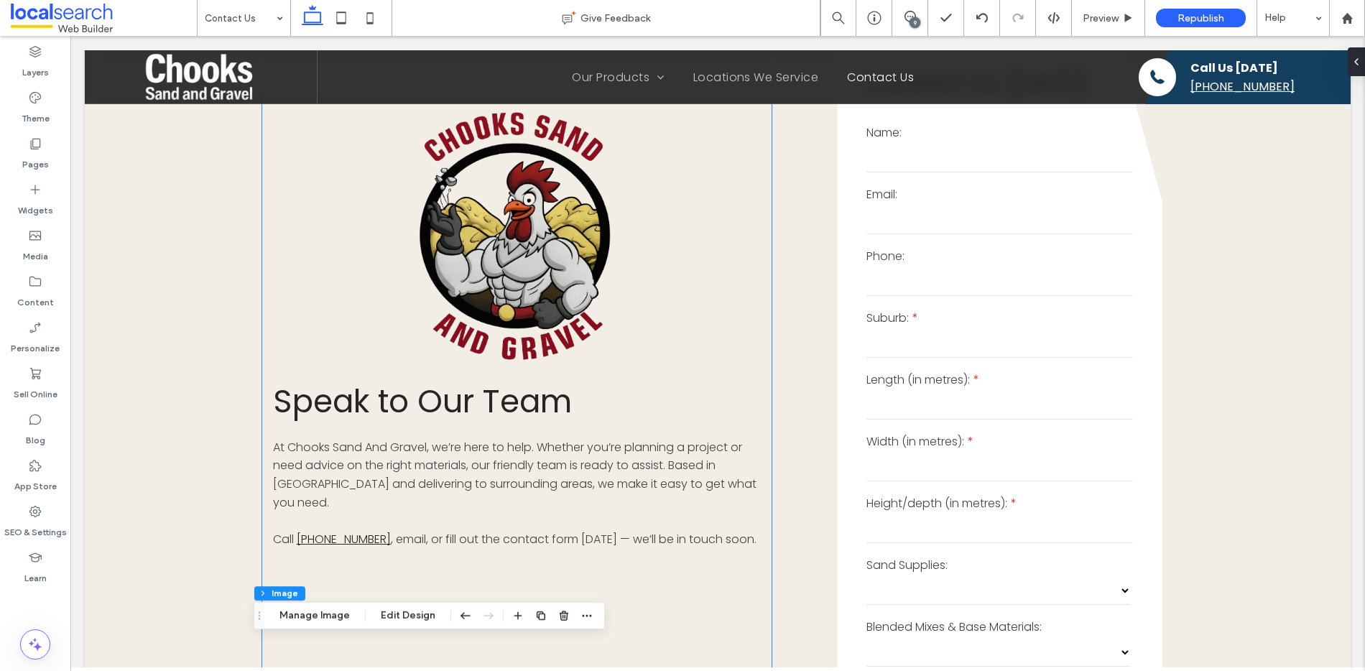
scroll to position [201, 0]
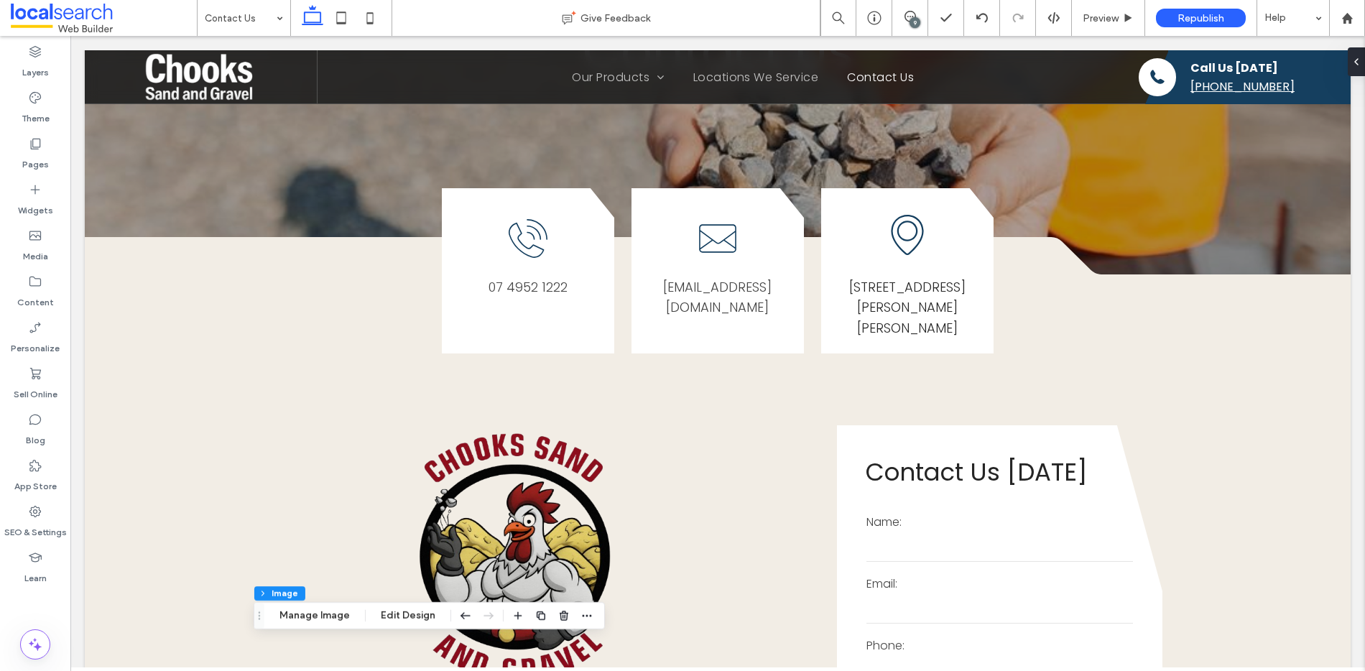
click at [915, 24] on div "9" at bounding box center [915, 22] width 11 height 11
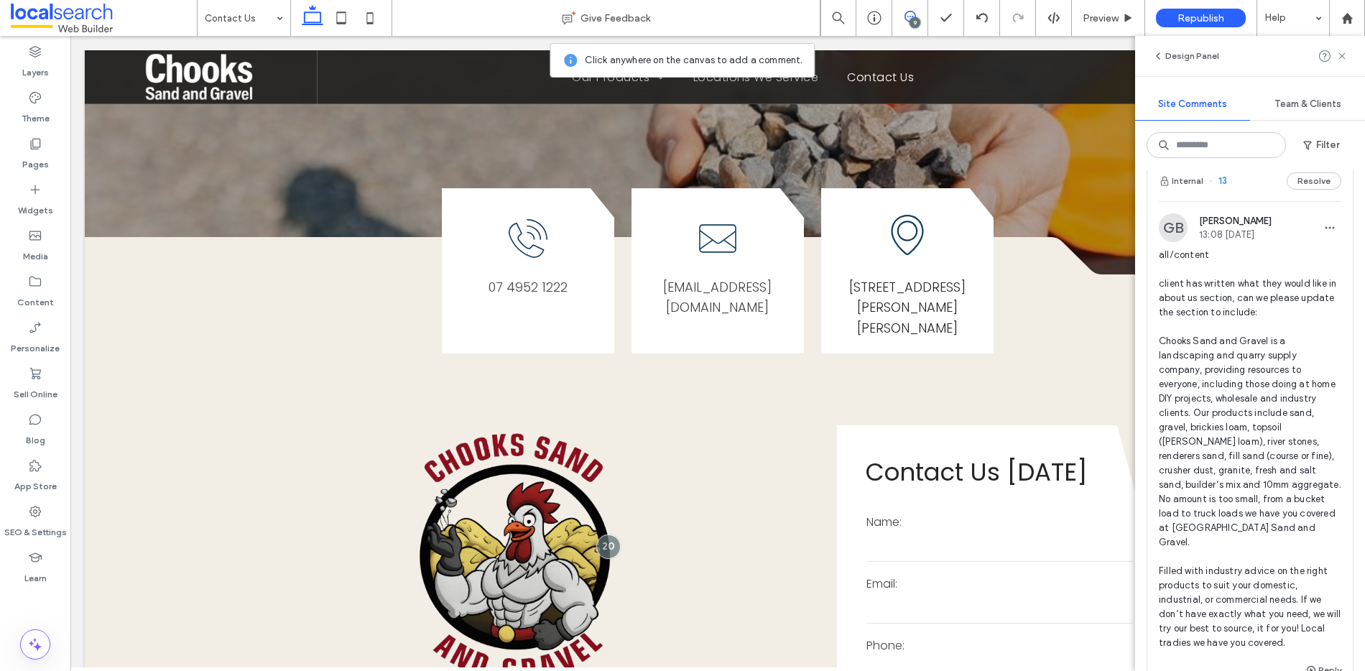
scroll to position [2644, 0]
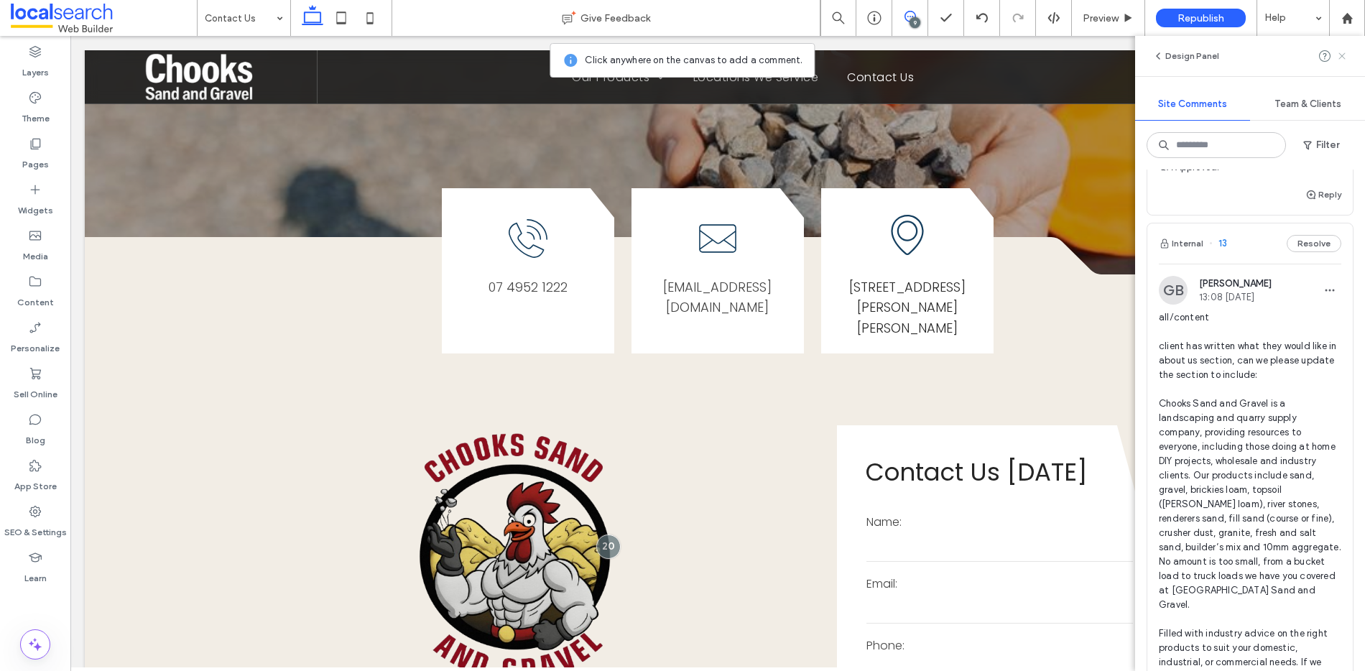
click at [1346, 57] on icon at bounding box center [1341, 55] width 11 height 11
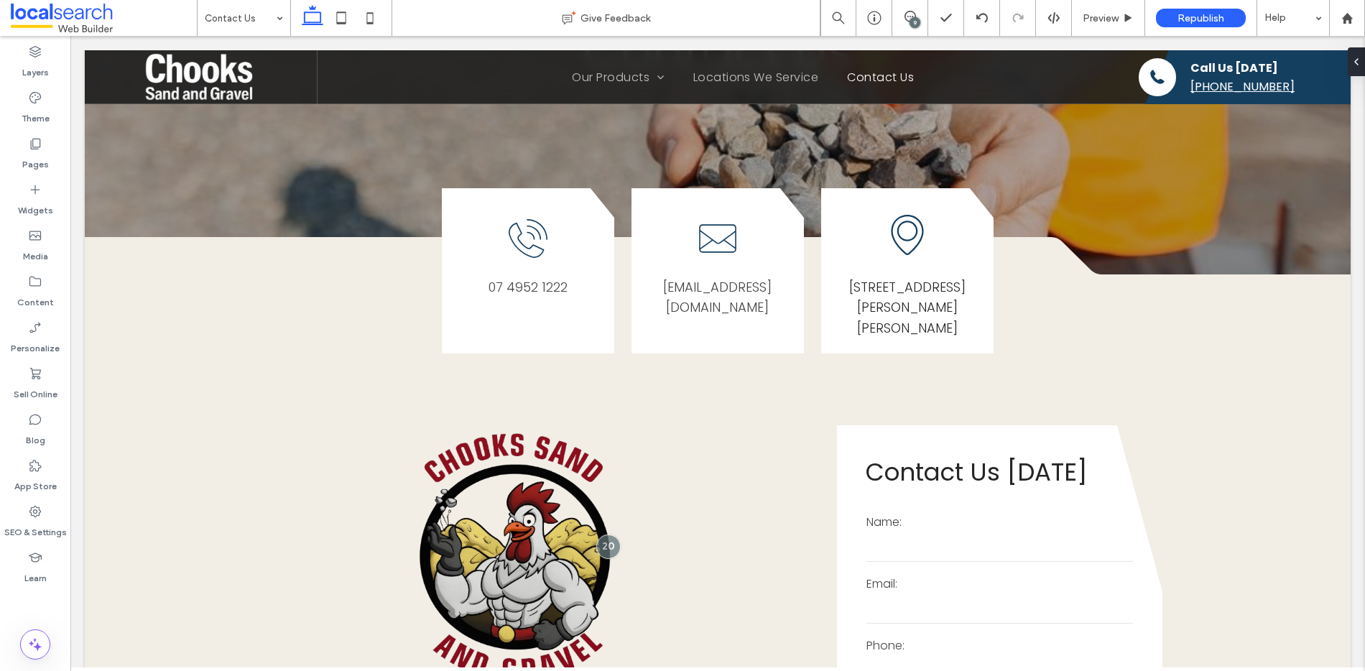
scroll to position [0, 0]
click at [910, 19] on div "9" at bounding box center [915, 22] width 11 height 11
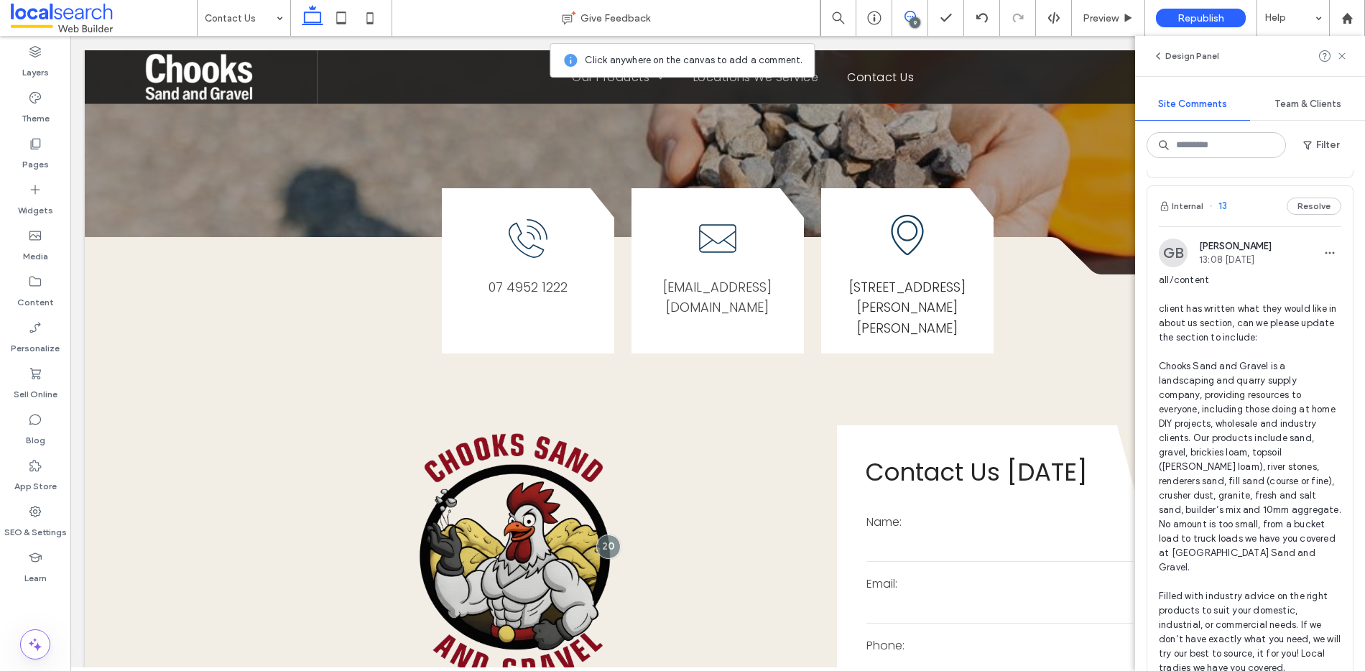
scroll to position [2678, 0]
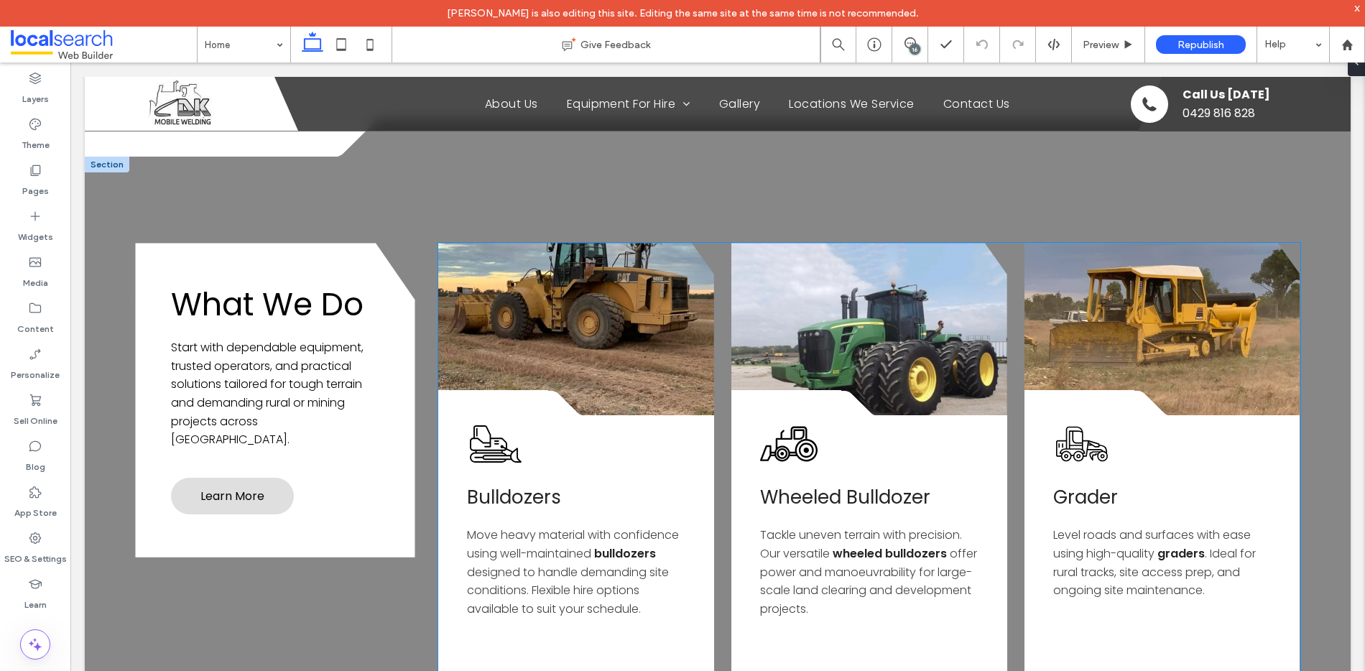
scroll to position [1794, 0]
